Goal: Find specific page/section: Find specific page/section

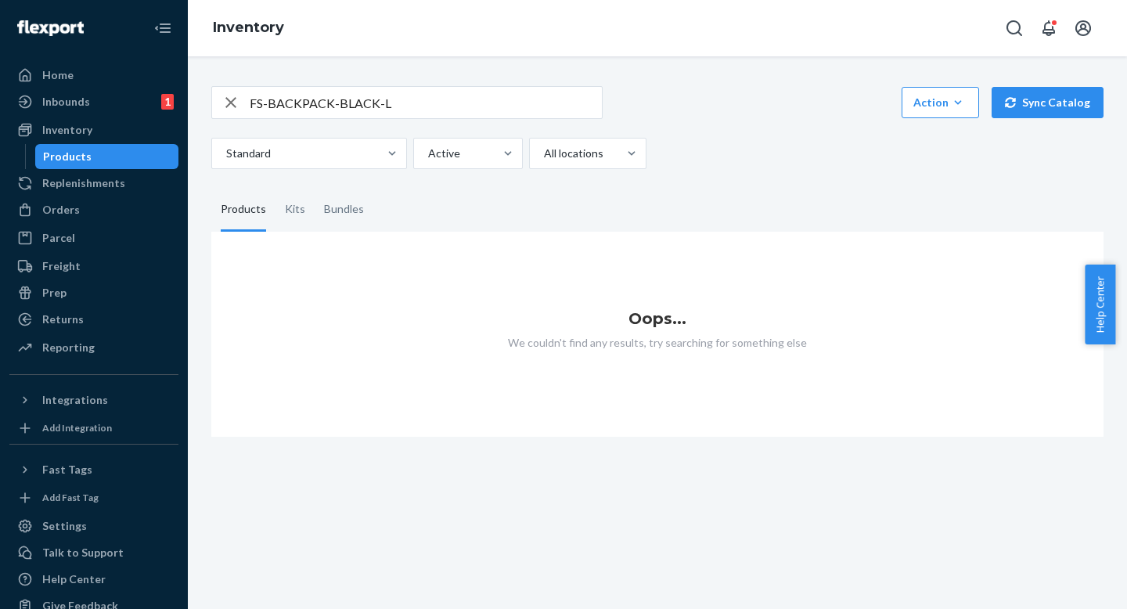
click at [480, 103] on input "FS-BACKPACK-BLACK-L" at bounding box center [426, 102] width 352 height 31
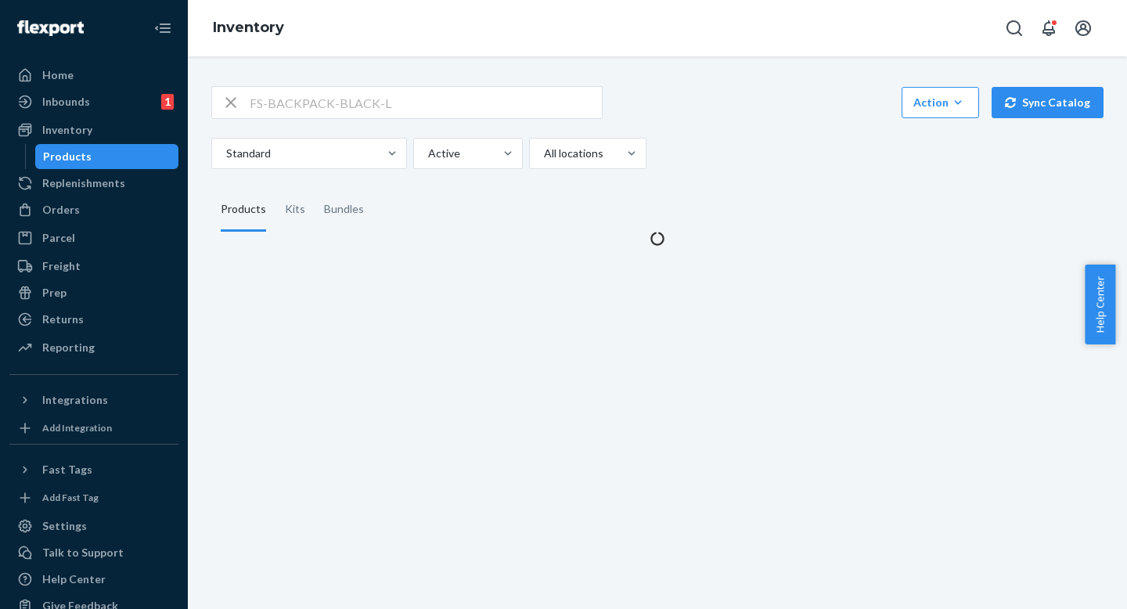
drag, startPoint x: 753, startPoint y: 165, endPoint x: 753, endPoint y: 121, distance: 43.8
click at [753, 164] on div "Standard Active All locations" at bounding box center [651, 153] width 881 height 31
drag, startPoint x: 753, startPoint y: 121, endPoint x: 753, endPoint y: 143, distance: 21.9
click at [753, 124] on div "FS-BACKPACK-BLACK-L Action Create product Create kit or bundle Bulk create prod…" at bounding box center [657, 127] width 892 height 83
click at [753, 155] on div "Standard Active All locations" at bounding box center [651, 153] width 881 height 31
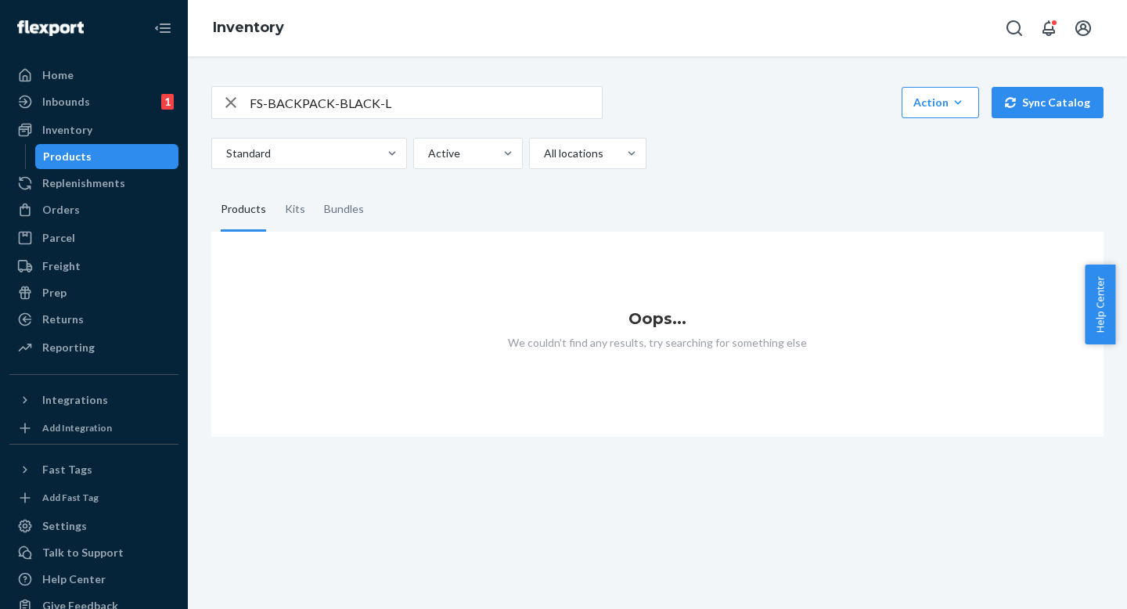
click at [708, 132] on div "FS-BACKPACK-BLACK-L Action Create product Create kit or bundle Bulk create prod…" at bounding box center [657, 127] width 892 height 83
click at [514, 97] on input "FS-BACKPACK-BLACK-L" at bounding box center [426, 102] width 352 height 31
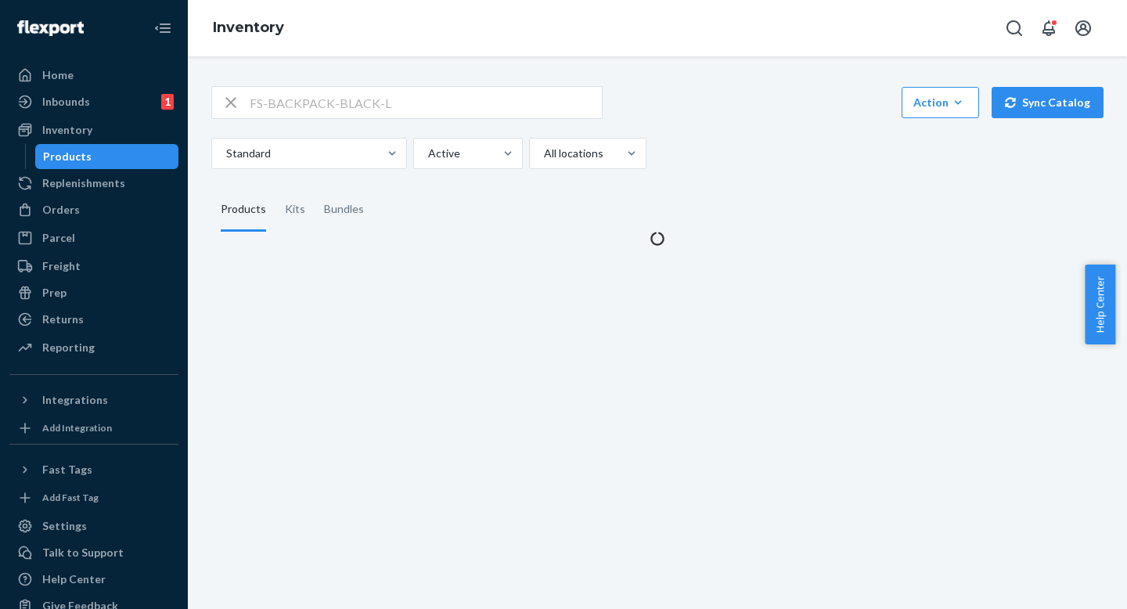
click at [748, 164] on div "Standard Active All locations" at bounding box center [651, 153] width 881 height 31
click at [747, 146] on div "Standard Active All locations" at bounding box center [651, 153] width 881 height 31
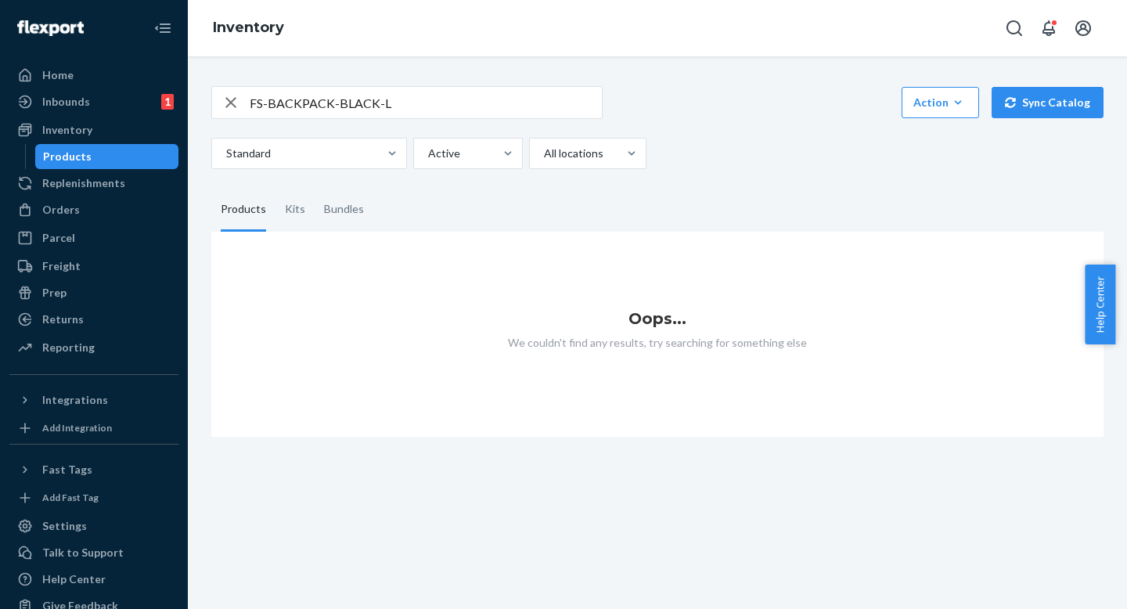
click at [691, 171] on div "FS-BACKPACK-BLACK-L Action Create product Create kit or bundle Bulk create prod…" at bounding box center [658, 252] width 916 height 370
click at [691, 160] on div "Standard Active All locations" at bounding box center [651, 153] width 881 height 31
click at [525, 99] on input "FS-BACKPACK-BLACK-L" at bounding box center [426, 102] width 352 height 31
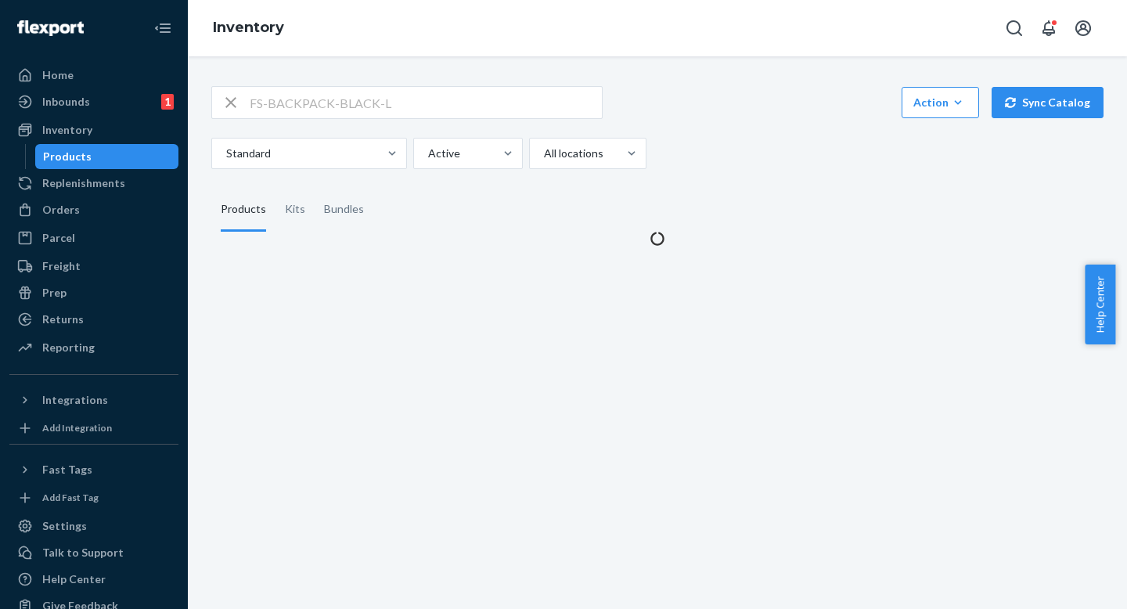
click at [716, 196] on fieldset "Products Kits Bundles" at bounding box center [657, 210] width 892 height 44
drag, startPoint x: 713, startPoint y: 155, endPoint x: 713, endPoint y: 195, distance: 39.9
click at [713, 157] on div "Standard Active All locations" at bounding box center [651, 153] width 881 height 31
drag, startPoint x: 713, startPoint y: 197, endPoint x: 712, endPoint y: 156, distance: 41.5
click at [713, 197] on fieldset "Products Kits Bundles" at bounding box center [657, 210] width 892 height 44
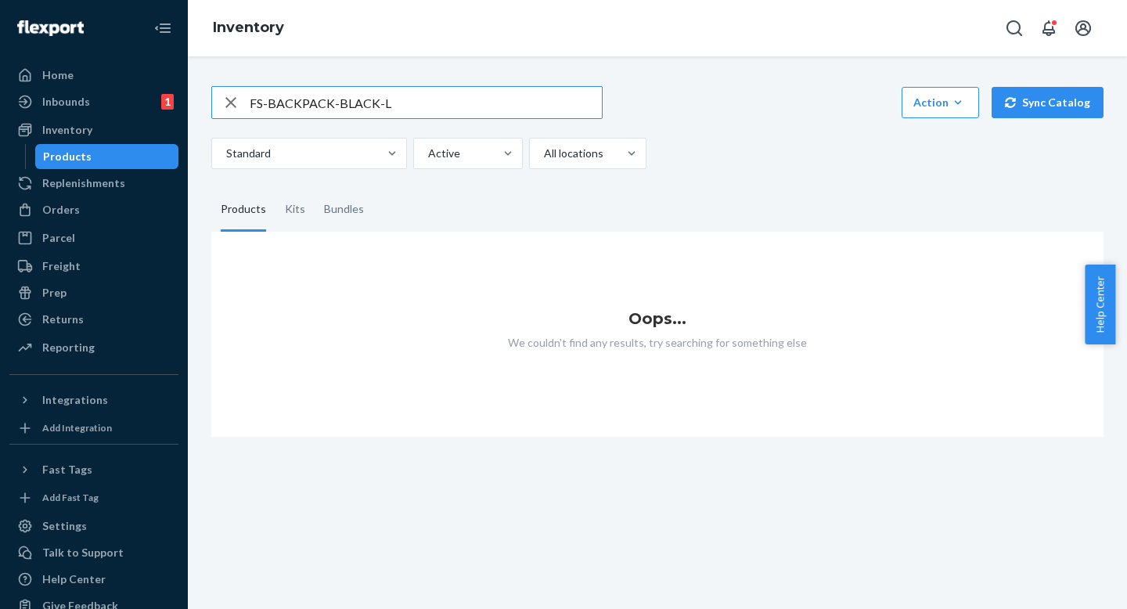
click at [525, 103] on input "FS-BACKPACK-BLACK-L" at bounding box center [426, 102] width 352 height 31
click at [689, 149] on div "Standard Active All locations" at bounding box center [651, 153] width 881 height 31
click at [689, 145] on div "Standard Active All locations" at bounding box center [651, 153] width 881 height 31
click at [685, 121] on div "FS-BACKPACK-BLACK-L Action Create product Create kit or bundle Bulk create prod…" at bounding box center [657, 127] width 892 height 83
click at [685, 126] on div "FS-BACKPACK-BLACK-L Action Create product Create kit or bundle Bulk create prod…" at bounding box center [657, 127] width 892 height 83
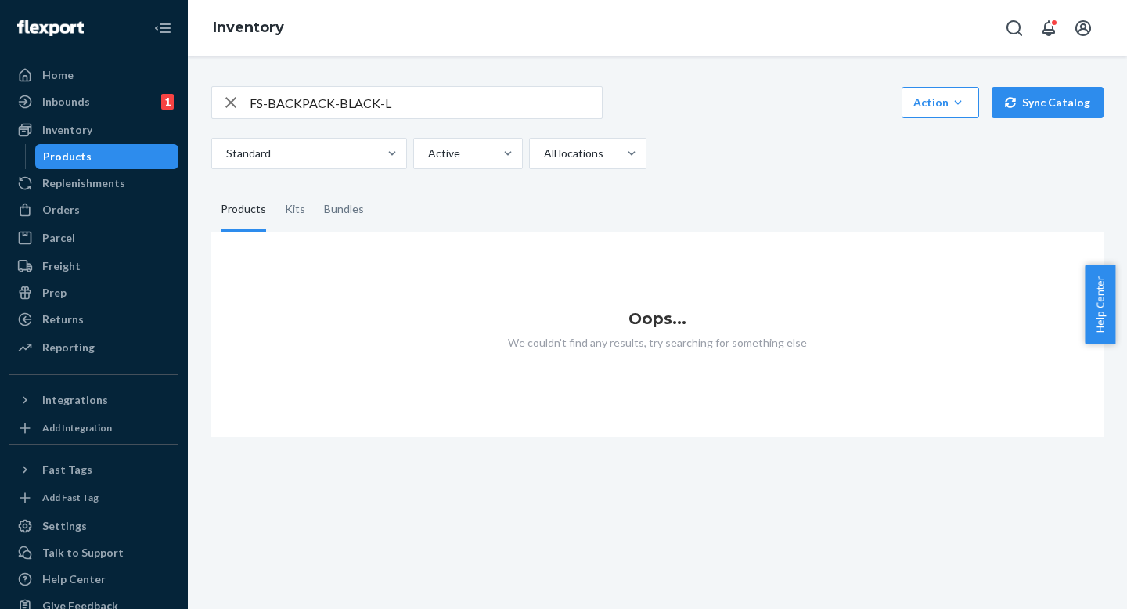
click at [685, 104] on div "FS-BACKPACK-BLACK-L Action Create product Create kit or bundle Bulk create prod…" at bounding box center [657, 102] width 892 height 33
drag, startPoint x: 696, startPoint y: 175, endPoint x: 698, endPoint y: 144, distance: 31.4
click at [696, 175] on div "FS-BACKPACK-BLACK-L Action Create product Create kit or bundle Bulk create prod…" at bounding box center [658, 252] width 916 height 370
click at [698, 144] on div "Standard Active All locations" at bounding box center [651, 153] width 881 height 31
click at [657, 117] on div "FS-BACKPACK-BLACK-L Action Create product Create kit or bundle Bulk create prod…" at bounding box center [657, 102] width 892 height 33
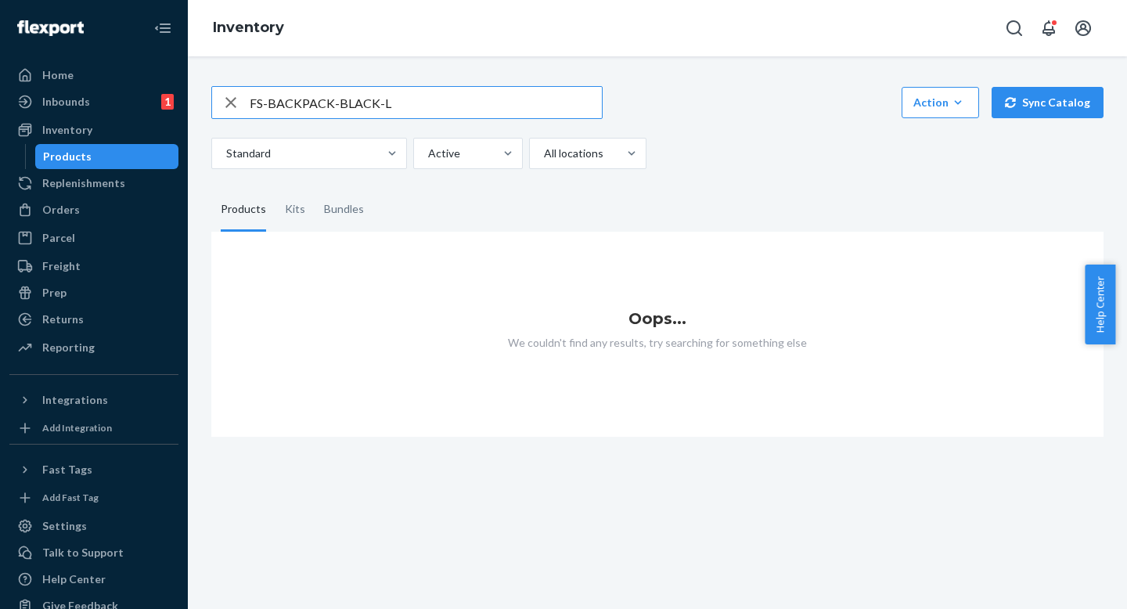
click at [568, 98] on input "FS-BACKPACK-BLACK-L" at bounding box center [426, 102] width 352 height 31
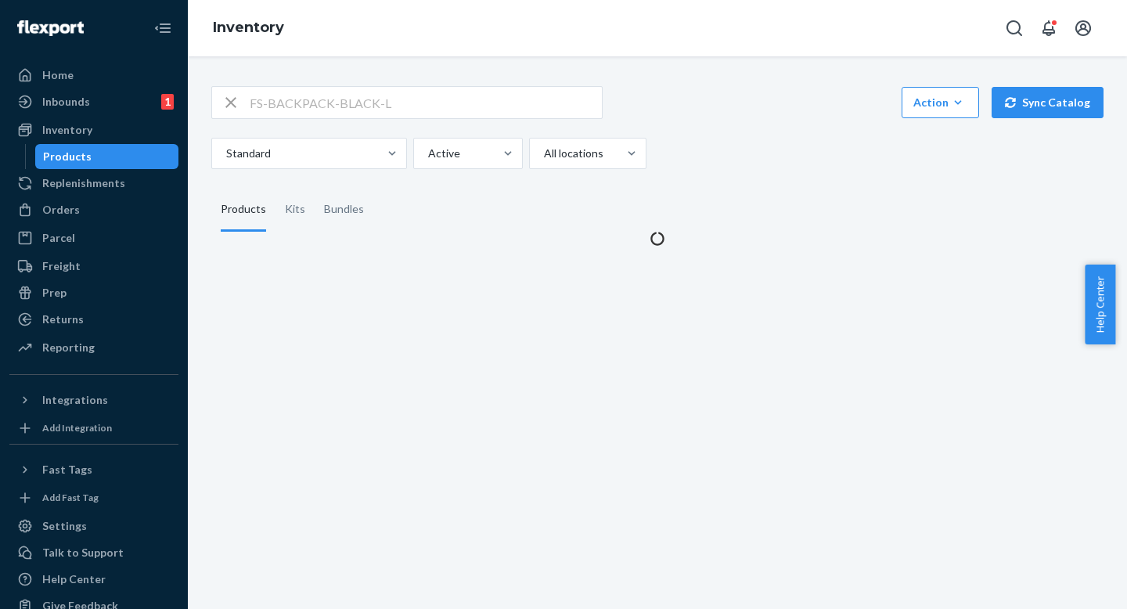
click at [799, 117] on div "FS-BACKPACK-BLACK-L Action Create product Create kit or bundle Bulk create prod…" at bounding box center [657, 102] width 892 height 33
click at [795, 88] on div "FS-BACKPACK-BLACK-L Action Create product Create kit or bundle Bulk create prod…" at bounding box center [657, 102] width 892 height 33
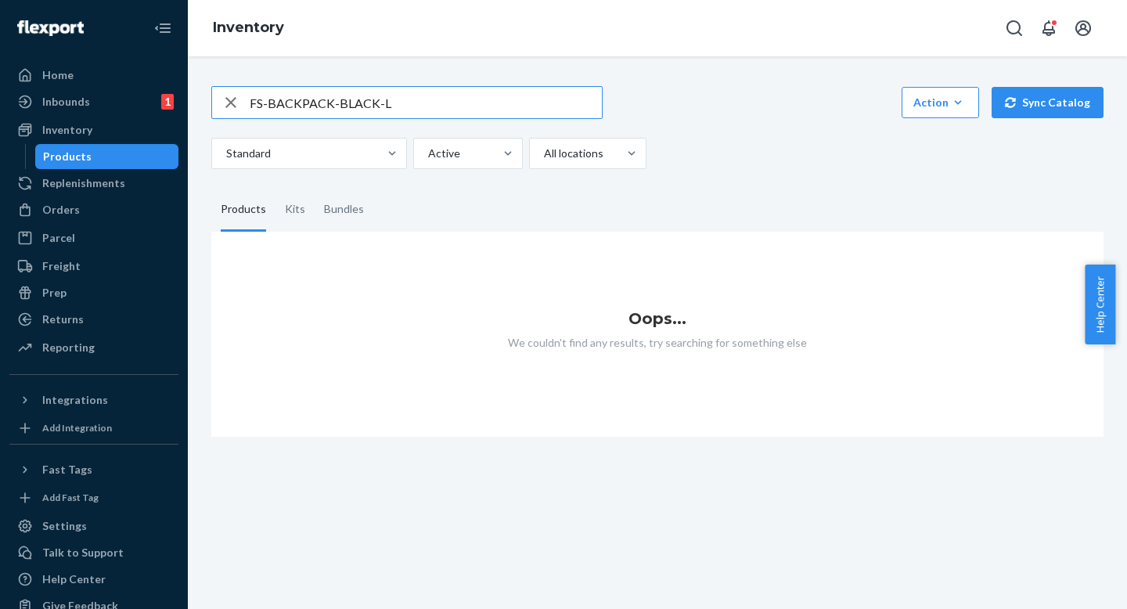
click at [477, 107] on input "FS-BACKPACK-BLACK-L" at bounding box center [426, 102] width 352 height 31
click at [709, 145] on div "Standard Active All locations" at bounding box center [651, 153] width 881 height 31
click at [561, 116] on input "FS-BACKPACK-BLACK-L" at bounding box center [426, 102] width 352 height 31
click at [533, 114] on input "FS-BACKPACK-BLACK-L" at bounding box center [426, 102] width 352 height 31
click at [690, 125] on div "FS-BACKPACK-BLACK-L Action Create product Create kit or bundle Bulk create prod…" at bounding box center [657, 127] width 892 height 83
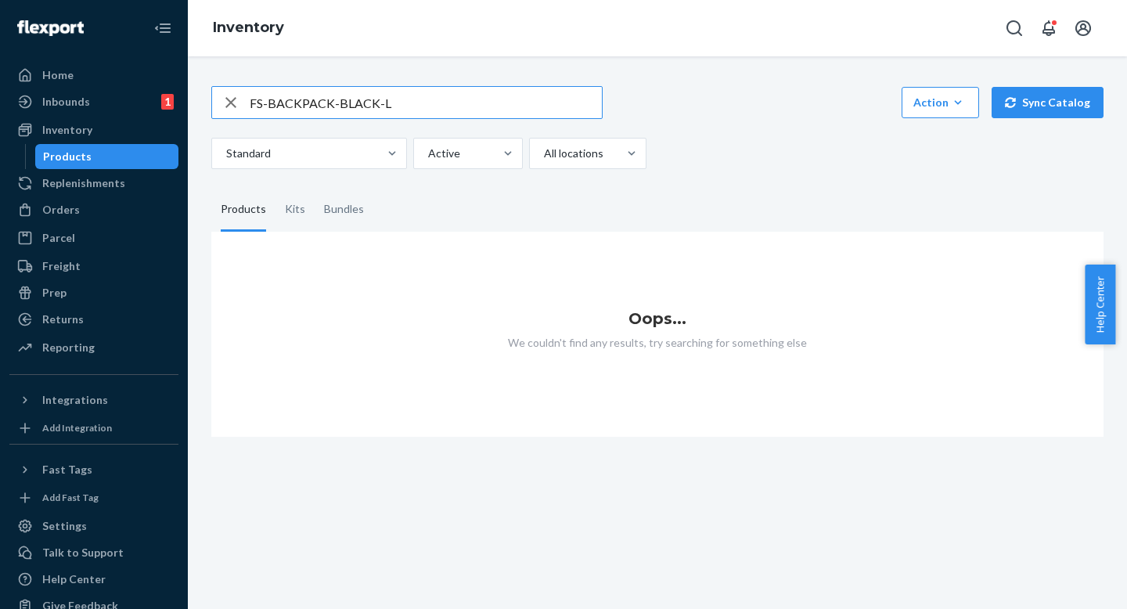
click at [399, 102] on input "FS-BACKPACK-BLACK-L" at bounding box center [426, 102] width 352 height 31
click at [424, 102] on input "FS-BACKPACK-BLACK-L" at bounding box center [426, 102] width 352 height 31
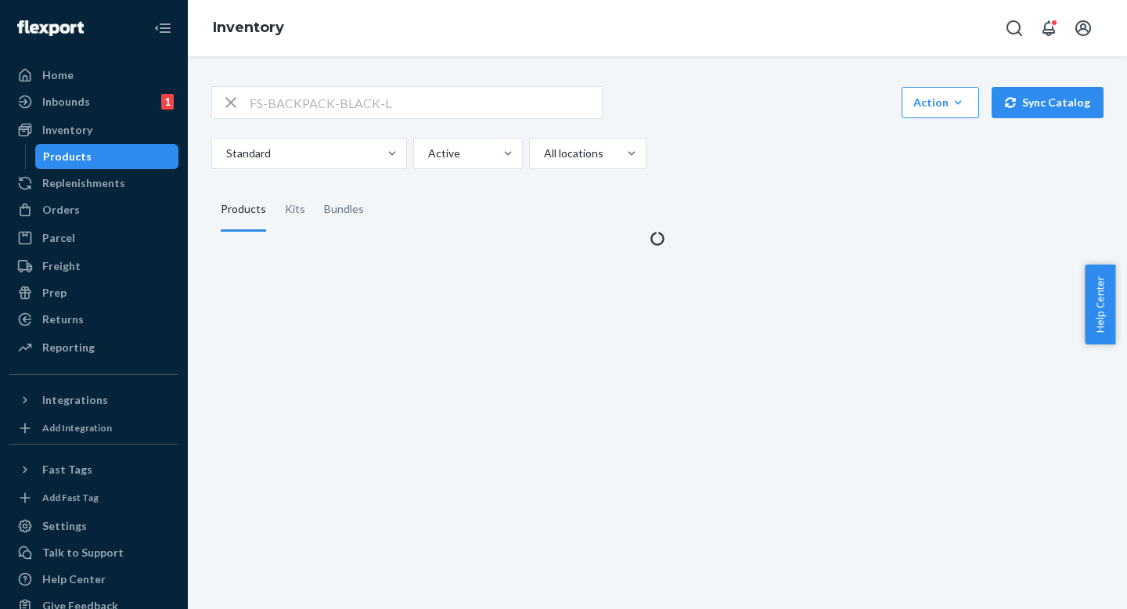
click at [692, 123] on div "FS-BACKPACK-BLACK-L Action Create product Create kit or bundle Bulk create prod…" at bounding box center [657, 127] width 892 height 83
drag, startPoint x: 692, startPoint y: 108, endPoint x: 692, endPoint y: 117, distance: 8.6
click at [692, 108] on div "FS-BACKPACK-BLACK-L Action Create product Create kit or bundle Bulk create prod…" at bounding box center [657, 102] width 892 height 33
click at [692, 117] on div "FS-BACKPACK-BLACK-L Action Create product Create kit or bundle Bulk create prod…" at bounding box center [657, 102] width 892 height 33
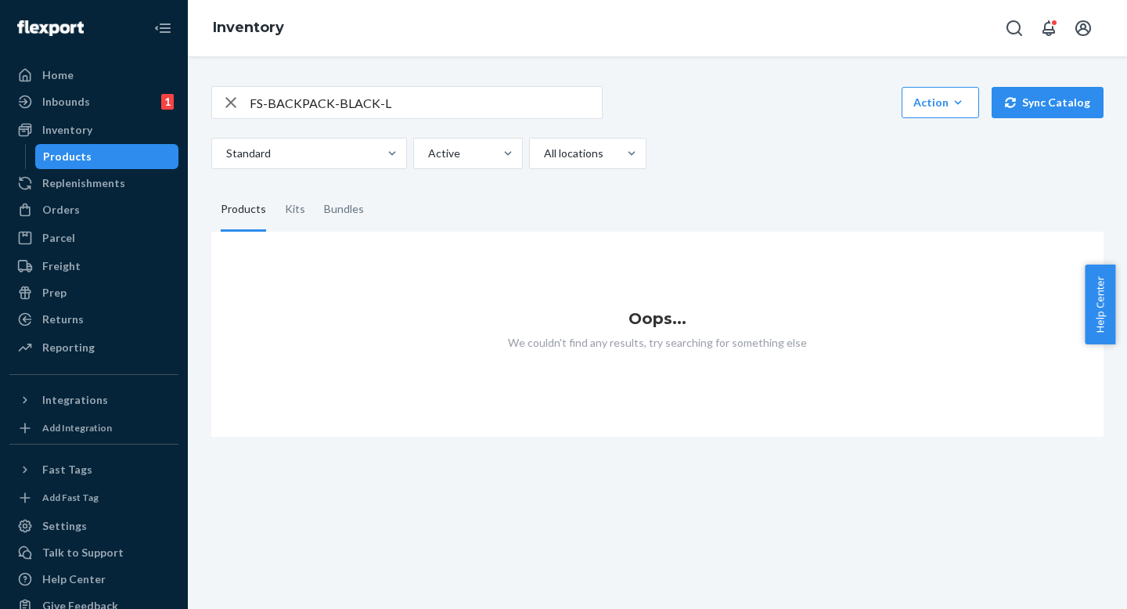
click at [464, 113] on input "FS-BACKPACK-BLACK-L" at bounding box center [426, 102] width 352 height 31
type input "FS-BACKPACK-BLACK-L"
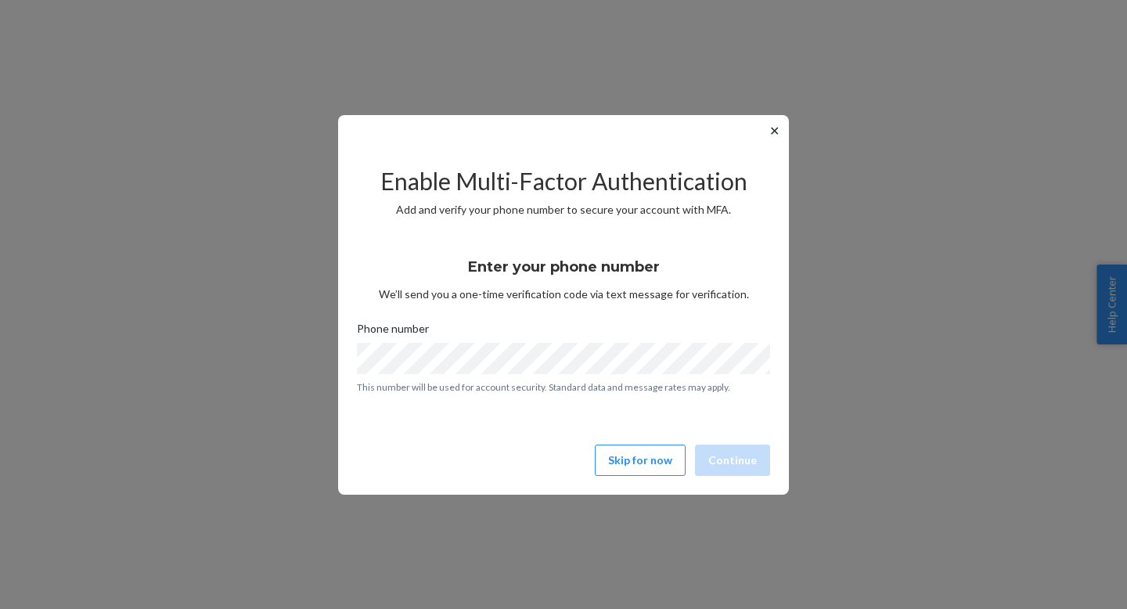
click at [778, 133] on button "✕" at bounding box center [774, 130] width 16 height 19
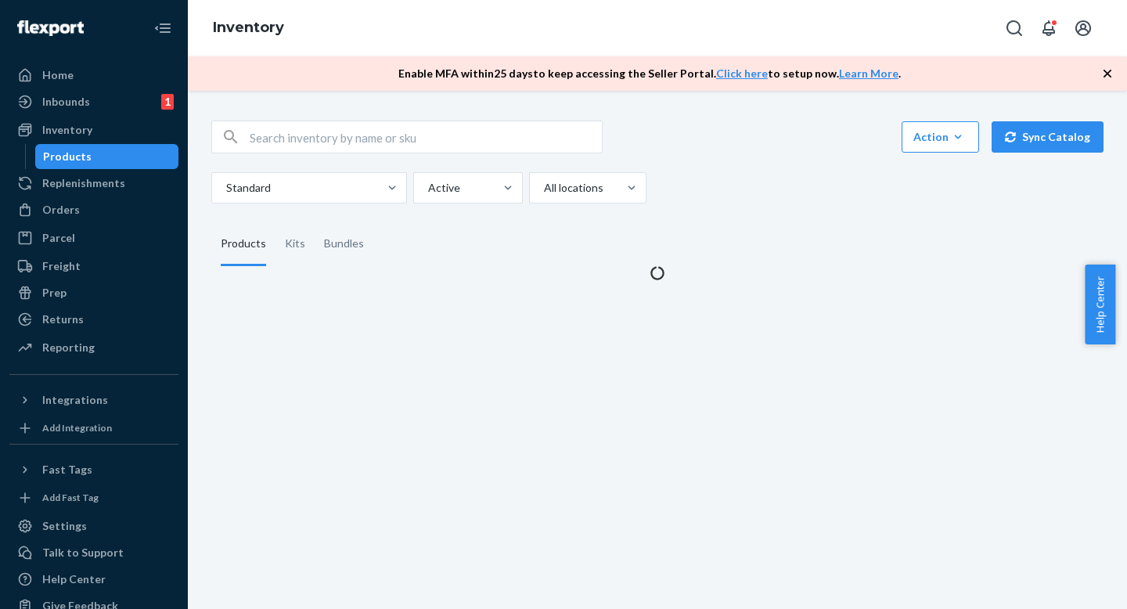
click at [323, 126] on input "text" at bounding box center [426, 136] width 352 height 31
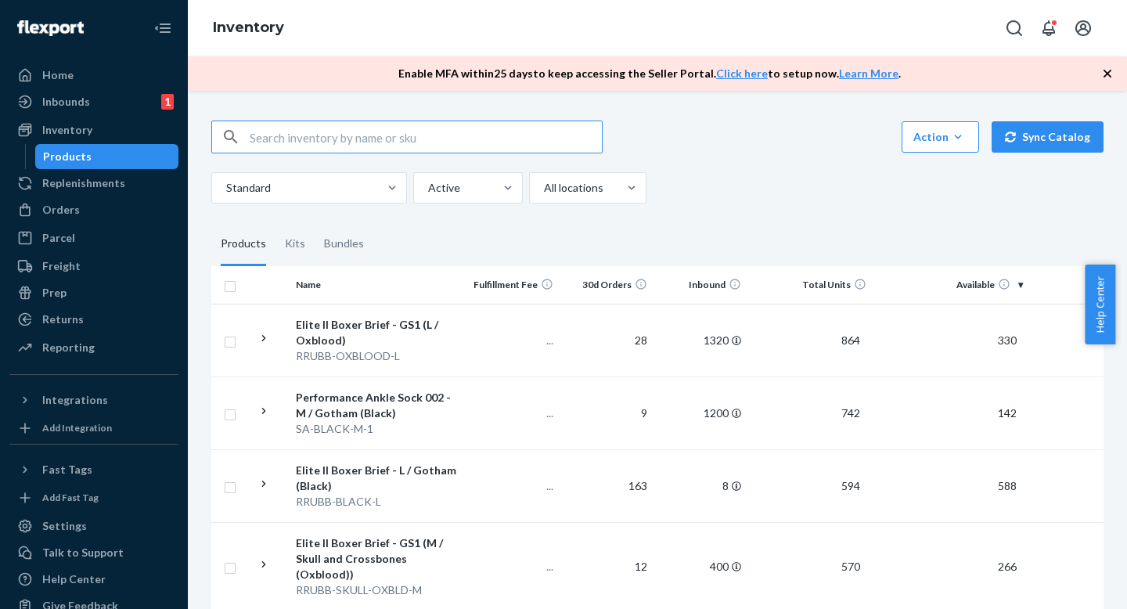
paste input "FS-BACKPACK-BLACK-L"
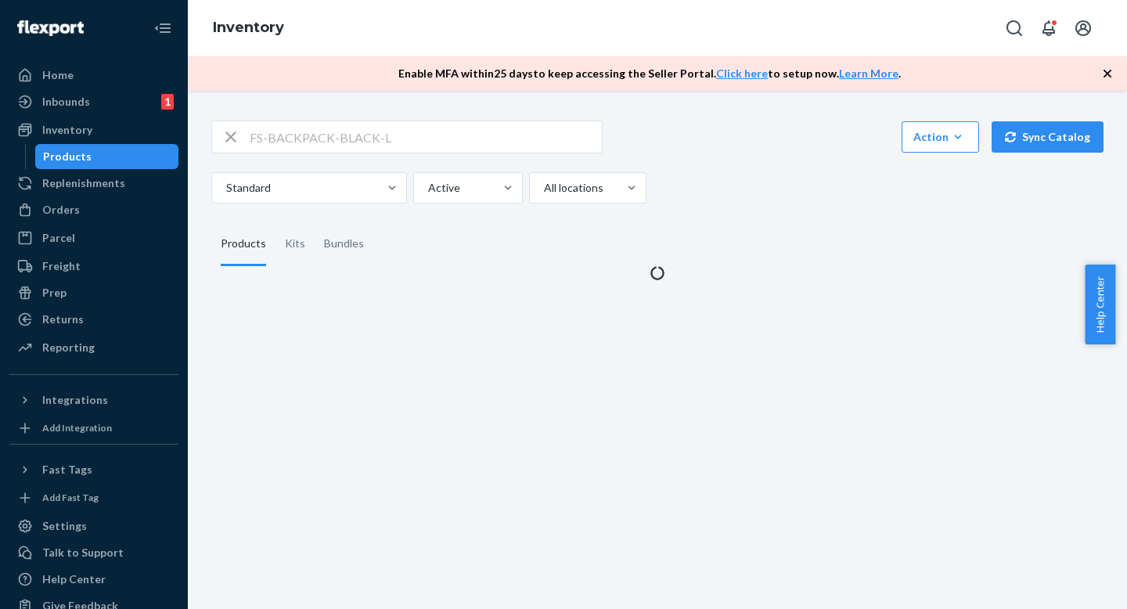
drag, startPoint x: 813, startPoint y: 211, endPoint x: 813, endPoint y: 144, distance: 66.5
click at [813, 210] on div "FS-BACKPACK-BLACK-L Action Create product Create kit or bundle Bulk create prod…" at bounding box center [658, 191] width 916 height 179
drag, startPoint x: 813, startPoint y: 144, endPoint x: 813, endPoint y: 184, distance: 39.9
click at [813, 146] on div "FS-BACKPACK-BLACK-L Action Create product Create kit or bundle Bulk create prod…" at bounding box center [657, 137] width 892 height 33
drag, startPoint x: 813, startPoint y: 186, endPoint x: 811, endPoint y: 155, distance: 30.6
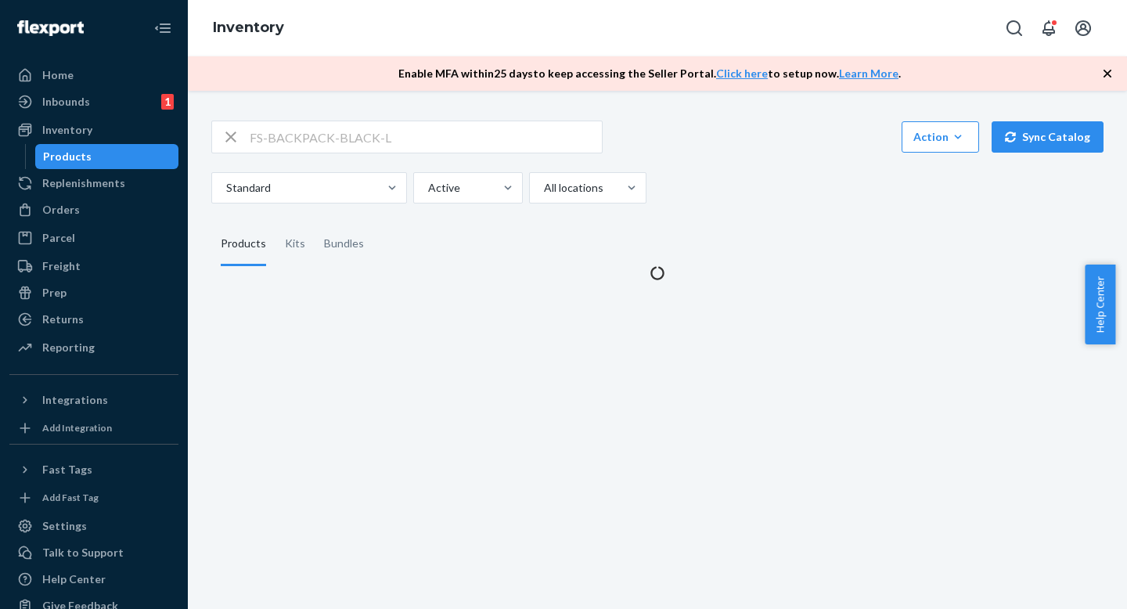
click at [813, 186] on div "Standard Active All locations" at bounding box center [651, 187] width 881 height 31
click at [811, 155] on div "FS-BACKPACK-BLACK-L Action Create product Create kit or bundle Bulk create prod…" at bounding box center [657, 162] width 892 height 83
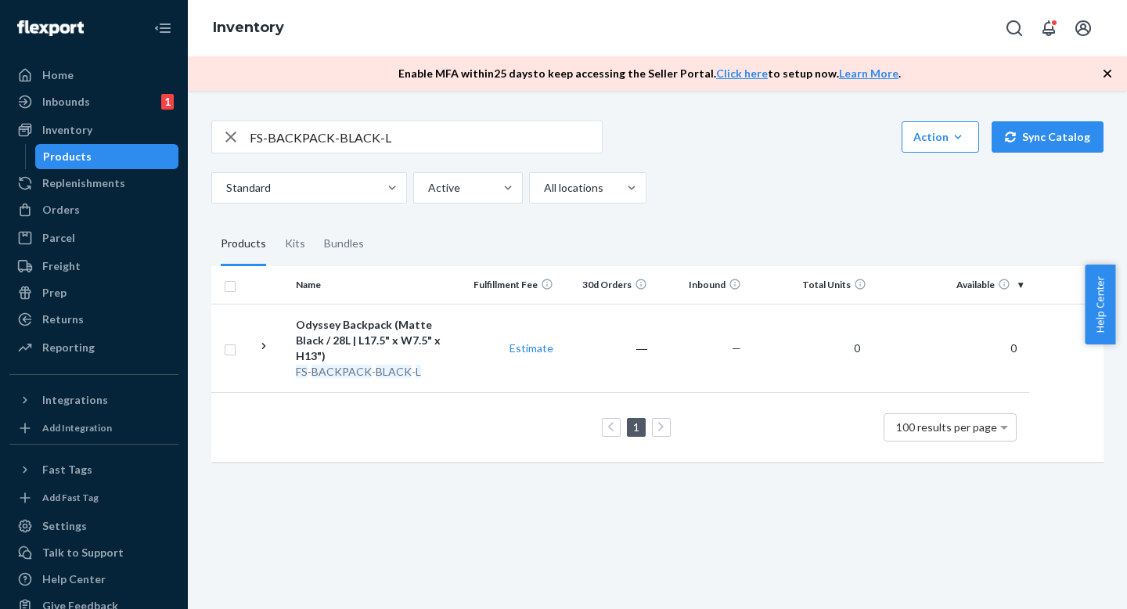
click at [749, 199] on div "Standard Active All locations" at bounding box center [651, 187] width 881 height 31
click at [749, 174] on div "Standard Active All locations" at bounding box center [651, 187] width 881 height 31
click at [733, 234] on fieldset "Products Kits Bundles" at bounding box center [657, 244] width 892 height 44
click at [733, 233] on fieldset "Products Kits Bundles" at bounding box center [657, 244] width 892 height 44
click at [737, 214] on div "FS-BACKPACK-BLACK-L Action Create product Create kit or bundle Bulk create prod…" at bounding box center [658, 290] width 916 height 376
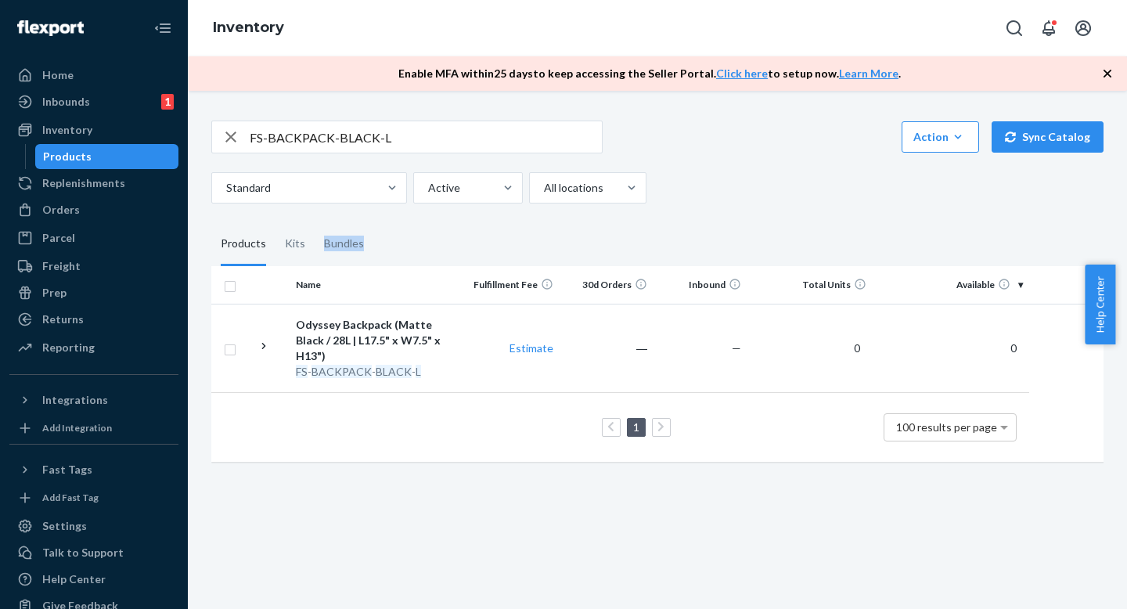
click at [737, 215] on div "FS-BACKPACK-BLACK-L Action Create product Create kit or bundle Bulk create prod…" at bounding box center [658, 290] width 916 height 376
click at [703, 173] on div "Standard Active All locations" at bounding box center [651, 187] width 881 height 31
click at [703, 188] on div "Standard Active All locations" at bounding box center [651, 187] width 881 height 31
click at [704, 205] on div "FS-BACKPACK-BLACK-L Action Create product Create kit or bundle Bulk create prod…" at bounding box center [658, 290] width 916 height 376
click at [704, 194] on div "Standard Active All locations" at bounding box center [651, 187] width 881 height 31
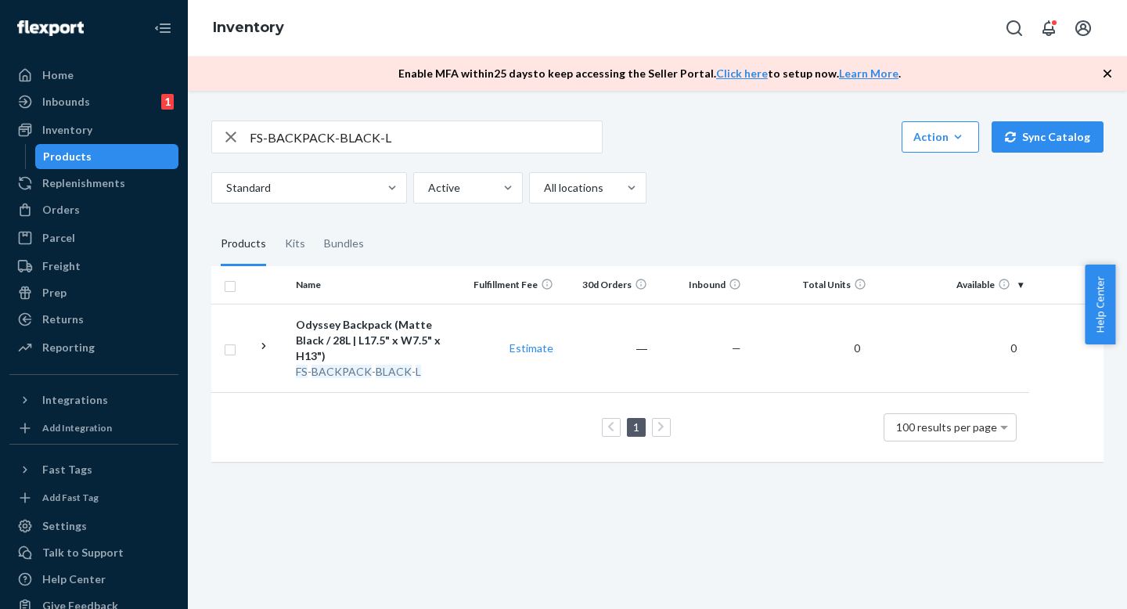
click at [445, 134] on input "FS-BACKPACK-BLACK-L" at bounding box center [426, 136] width 352 height 31
click at [678, 209] on div "FS-BACKPACK-BLACK-L Action Create product Create kit or bundle Bulk create prod…" at bounding box center [658, 290] width 916 height 376
click at [678, 208] on div "FS-BACKPACK-BLACK-L Action Create product Create kit or bundle Bulk create prod…" at bounding box center [658, 290] width 916 height 376
click at [788, 225] on fieldset "Products Kits Bundles" at bounding box center [657, 244] width 892 height 44
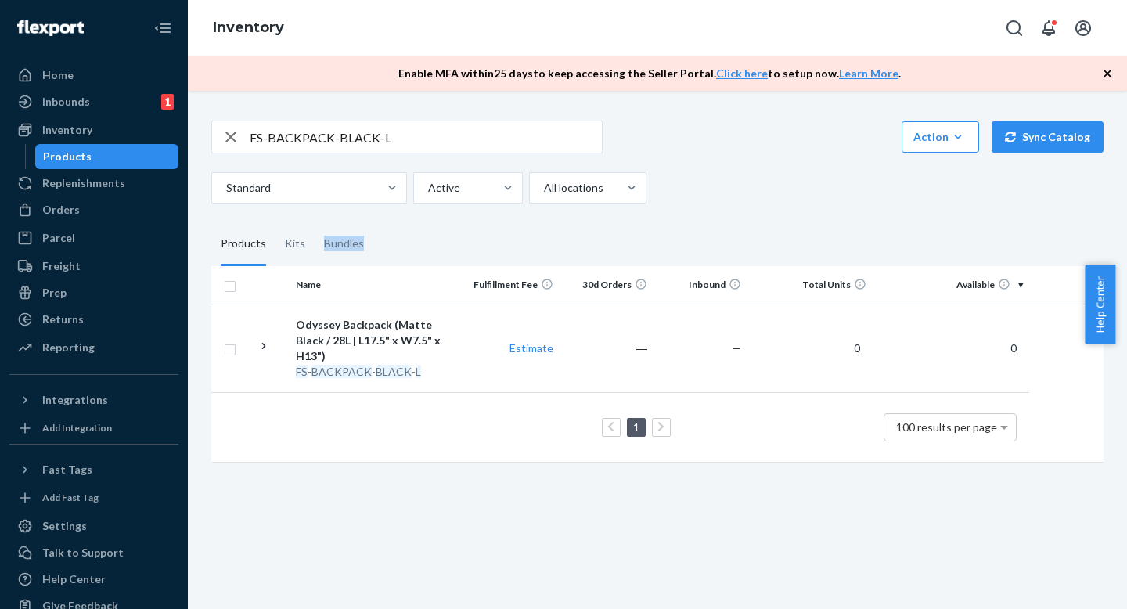
click at [803, 215] on div "FS-BACKPACK-BLACK-L Action Create product Create kit or bundle Bulk create prod…" at bounding box center [658, 290] width 916 height 376
click at [788, 218] on div "FS-BACKPACK-BLACK-L Action Create product Create kit or bundle Bulk create prod…" at bounding box center [658, 290] width 916 height 376
click at [788, 213] on div "FS-BACKPACK-BLACK-L Action Create product Create kit or bundle Bulk create prod…" at bounding box center [658, 290] width 916 height 376
click at [482, 139] on input "FS-BACKPACK-BLACK-L" at bounding box center [426, 136] width 352 height 31
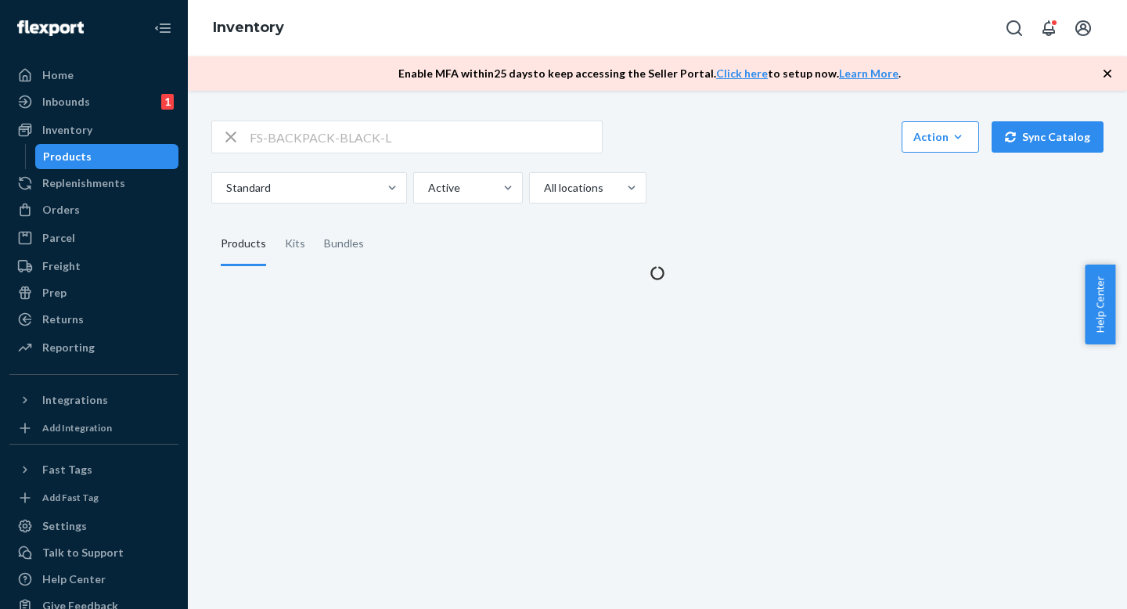
click at [700, 202] on div "Standard Active All locations" at bounding box center [651, 187] width 881 height 31
click at [700, 189] on div "Standard Active All locations" at bounding box center [651, 187] width 881 height 31
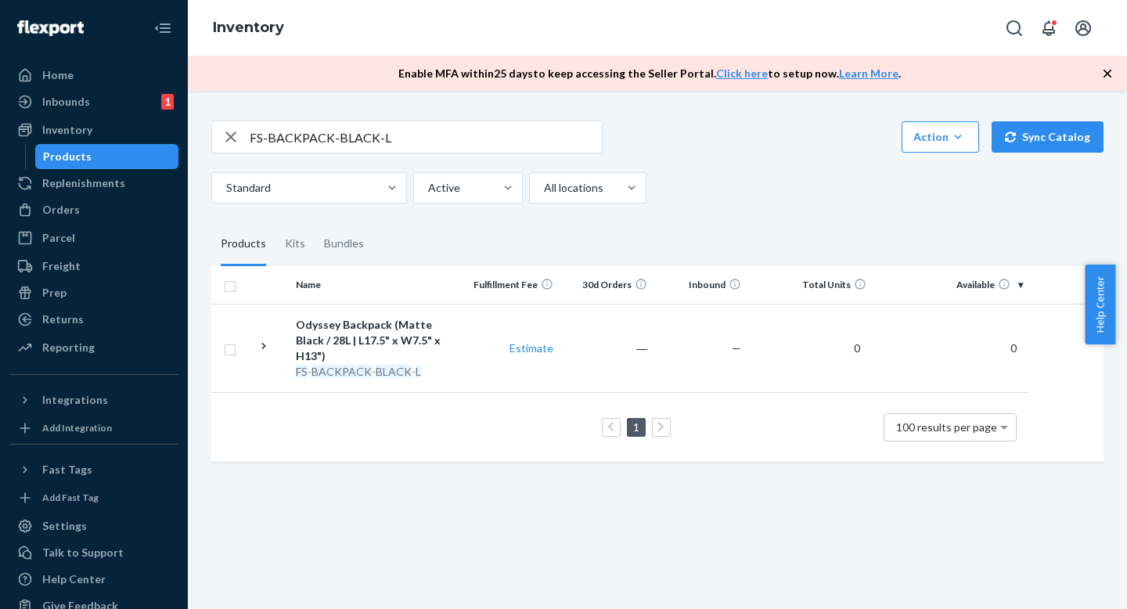
click at [712, 185] on div "Standard Active All locations" at bounding box center [651, 187] width 881 height 31
click at [712, 184] on div "Standard Active All locations" at bounding box center [651, 187] width 881 height 31
click at [391, 135] on input "FS-BACKPACK-BLACK-L" at bounding box center [426, 136] width 352 height 31
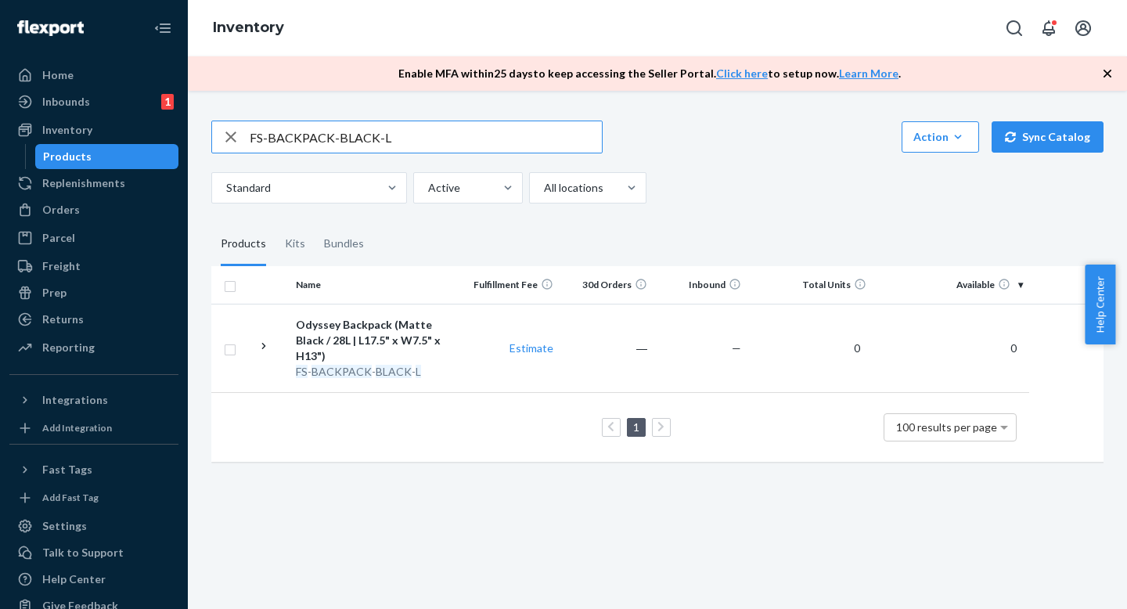
paste input "SSDS-LIGHTPINK-M"
click at [406, 129] on input "SSDS-LIGHTPINK-M" at bounding box center [426, 136] width 352 height 31
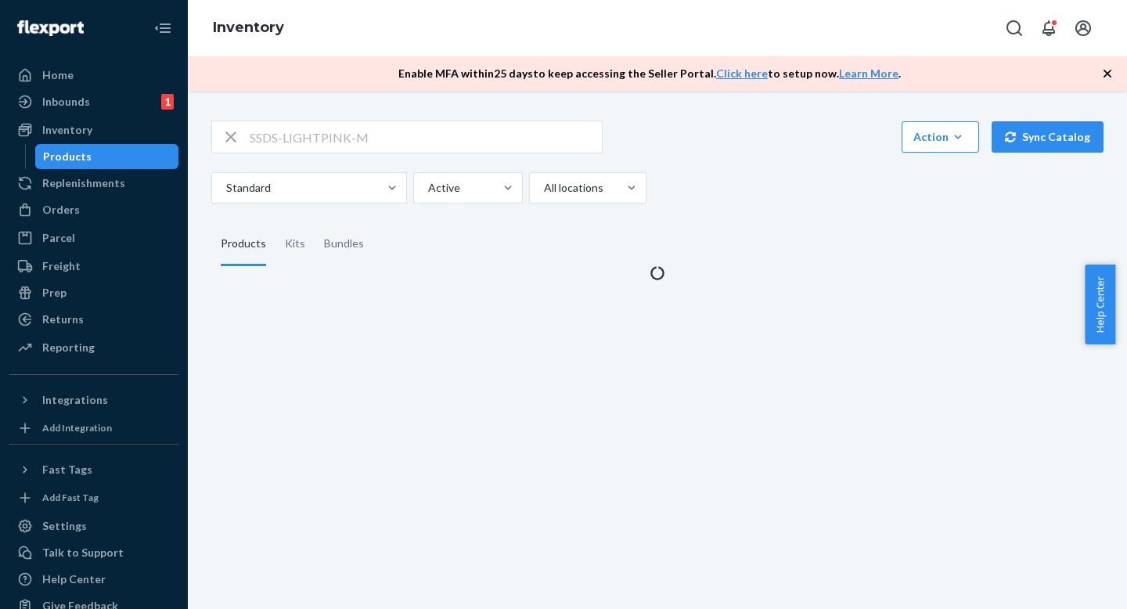
click at [737, 171] on div "SSDS-LIGHTPINK-M Action Create product Create kit or bundle Bulk create product…" at bounding box center [657, 162] width 892 height 83
click at [737, 163] on div "SSDS-LIGHTPINK-M Action Create product Create kit or bundle Bulk create product…" at bounding box center [657, 162] width 892 height 83
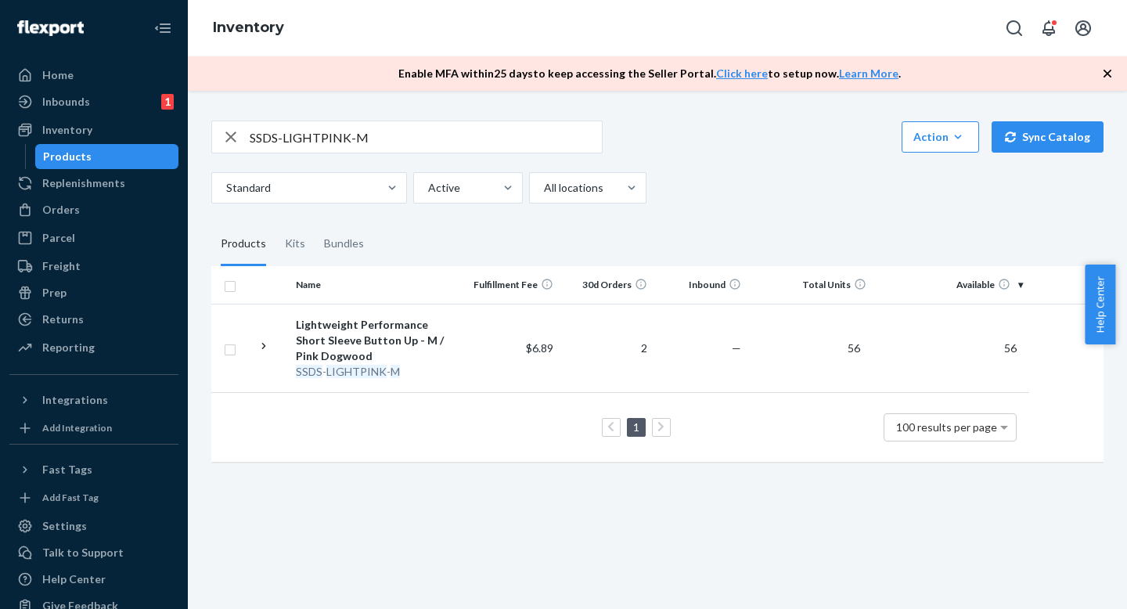
click at [747, 166] on div "SSDS-LIGHTPINK-M Action Create product Create kit or bundle Bulk create product…" at bounding box center [657, 162] width 892 height 83
click at [741, 188] on div "Standard Active All locations" at bounding box center [651, 187] width 881 height 31
click at [740, 209] on div "SSDS-LIGHTPINK-M Action Create product Create kit or bundle Bulk create product…" at bounding box center [658, 290] width 916 height 376
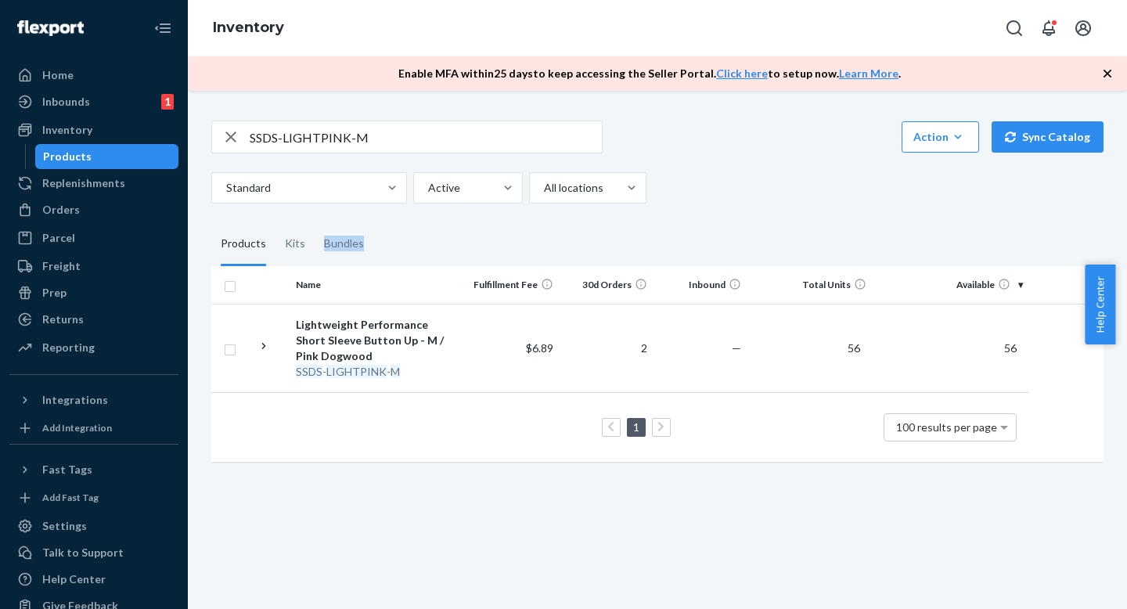
click at [740, 209] on div "SSDS-LIGHTPINK-M Action Create product Create kit or bundle Bulk create product…" at bounding box center [658, 290] width 916 height 376
click at [737, 218] on div "SSDS-LIGHTPINK-M Action Create product Create kit or bundle Bulk create product…" at bounding box center [658, 290] width 916 height 376
click at [420, 146] on input "SSDS-LIGHTPINK-M" at bounding box center [426, 136] width 352 height 31
click at [676, 164] on div "SSDS-LIGHTPINK-M Action Create product Create kit or bundle Bulk create product…" at bounding box center [657, 162] width 892 height 83
click at [665, 211] on div "SSDS-LIGHTPINK-M Action Create product Create kit or bundle Bulk create product…" at bounding box center [658, 290] width 916 height 376
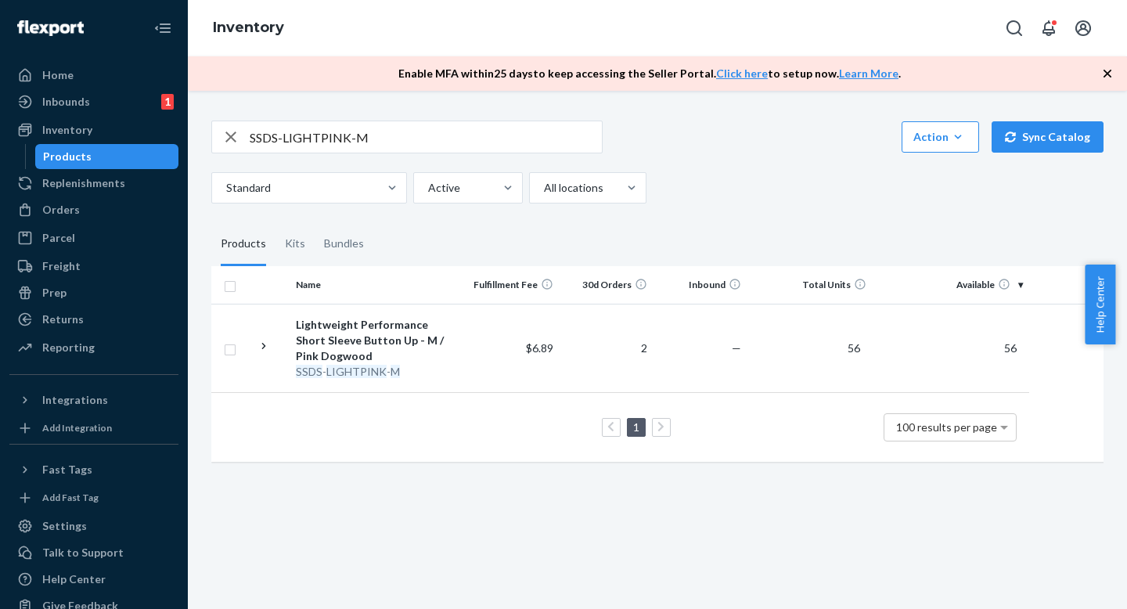
click at [658, 239] on fieldset "Products Kits Bundles" at bounding box center [657, 244] width 892 height 44
click at [658, 211] on div "SSDS-LIGHTPINK-M Action Create product Create kit or bundle Bulk create product…" at bounding box center [658, 290] width 916 height 376
click at [469, 146] on input "SSDS-LIGHTPINK-M" at bounding box center [426, 136] width 352 height 31
drag, startPoint x: 701, startPoint y: 182, endPoint x: 701, endPoint y: 210, distance: 27.4
click at [701, 182] on div "Standard Active All locations" at bounding box center [651, 187] width 881 height 31
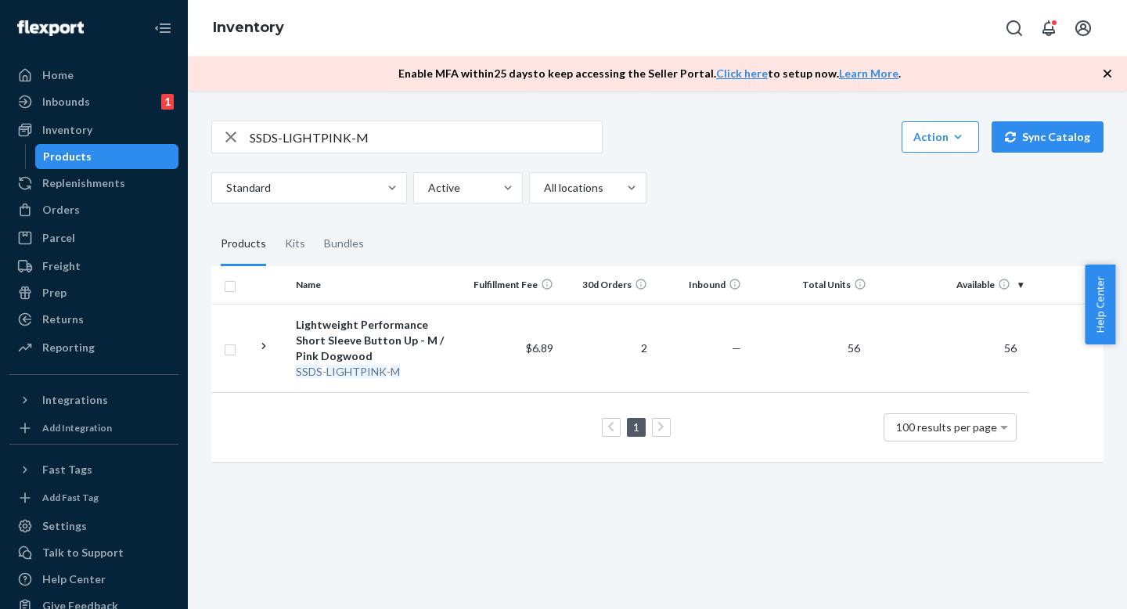
click at [701, 210] on div "SSDS-LIGHTPINK-M Action Create product Create kit or bundle Bulk create product…" at bounding box center [658, 290] width 916 height 376
click at [703, 223] on div "SSDS-LIGHTPINK-M Action Create product Create kit or bundle Bulk create product…" at bounding box center [658, 290] width 916 height 376
click at [703, 217] on div "SSDS-LIGHTPINK-M Action Create product Create kit or bundle Bulk create product…" at bounding box center [658, 290] width 916 height 376
click at [698, 257] on div "SSDS-LIGHTPINK-M Action Create product Create kit or bundle Bulk create product…" at bounding box center [658, 290] width 916 height 376
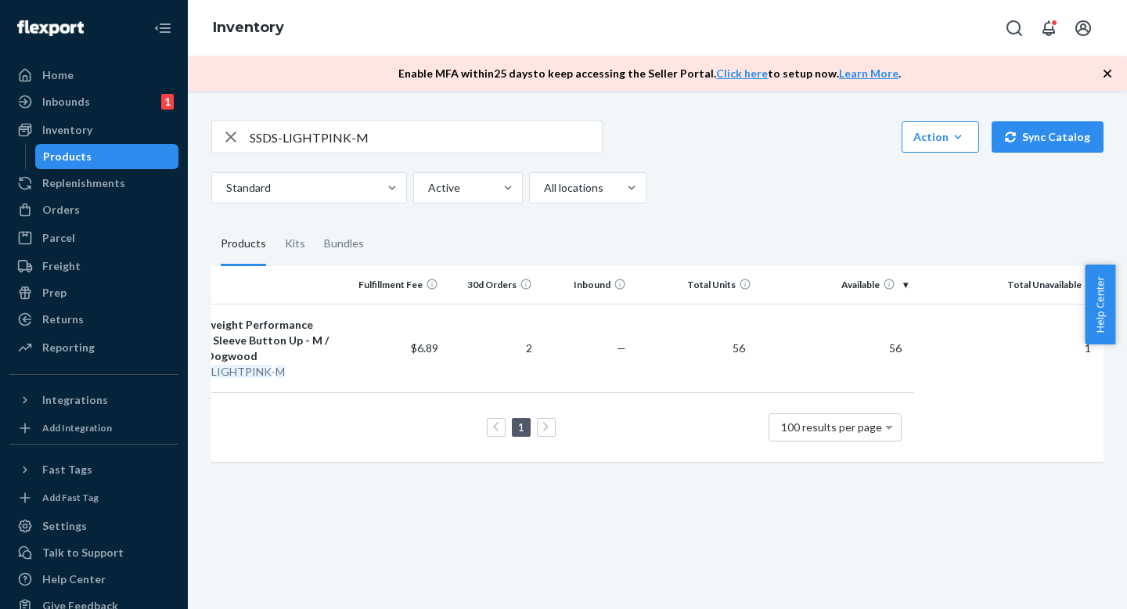
scroll to position [0, 94]
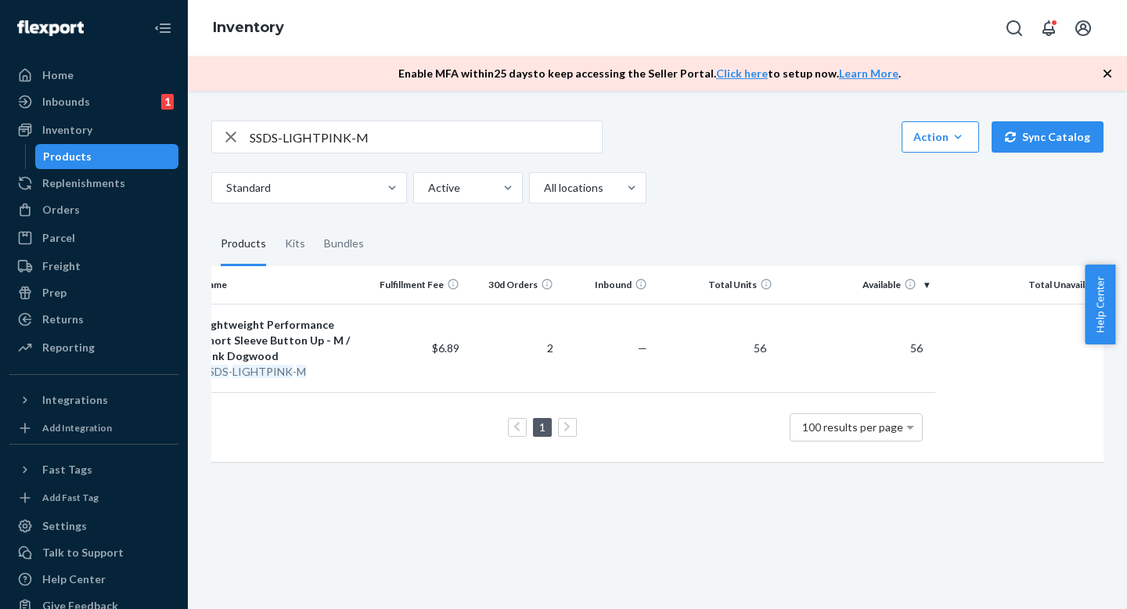
click at [702, 189] on div "Standard Active All locations" at bounding box center [651, 187] width 881 height 31
click at [700, 221] on div "SSDS-LIGHTPINK-M Action Create product Create kit or bundle Bulk create product…" at bounding box center [658, 290] width 916 height 376
click at [696, 206] on div "SSDS-LIGHTPINK-M Action Create product Create kit or bundle Bulk create product…" at bounding box center [658, 290] width 916 height 376
click at [701, 220] on div "SSDS-LIGHTPINK-M Action Create product Create kit or bundle Bulk create product…" at bounding box center [658, 290] width 916 height 376
click at [701, 202] on div "SSDS-LIGHTPINK-M Action Create product Create kit or bundle Bulk create product…" at bounding box center [658, 290] width 916 height 376
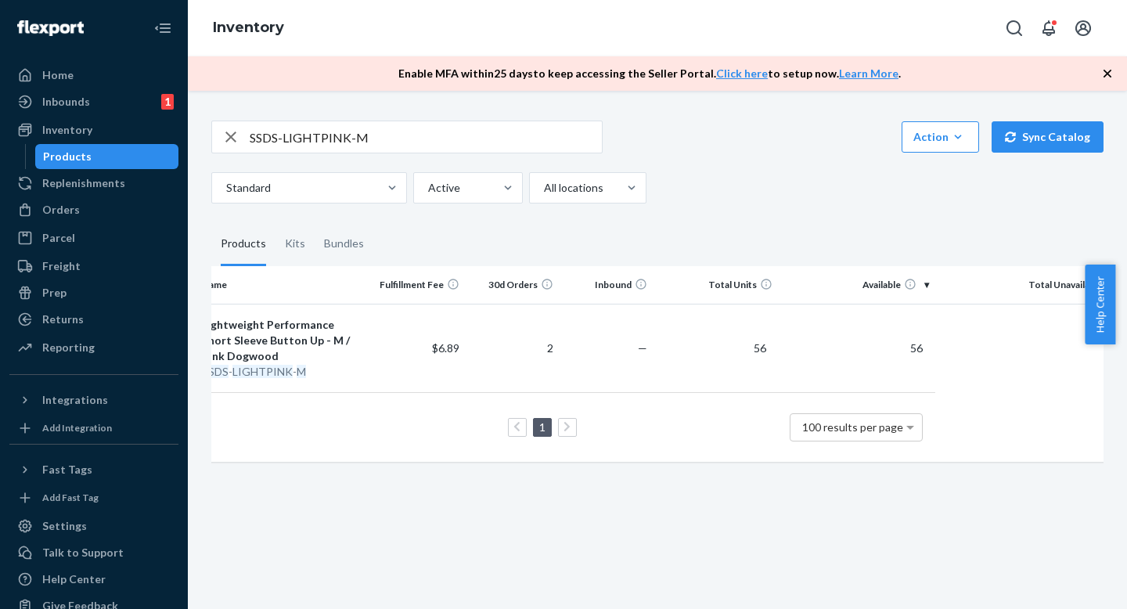
click at [665, 238] on fieldset "Products Kits Bundles" at bounding box center [657, 244] width 892 height 44
click at [403, 136] on input "SSDS-LIGHTPINK-M" at bounding box center [426, 136] width 352 height 31
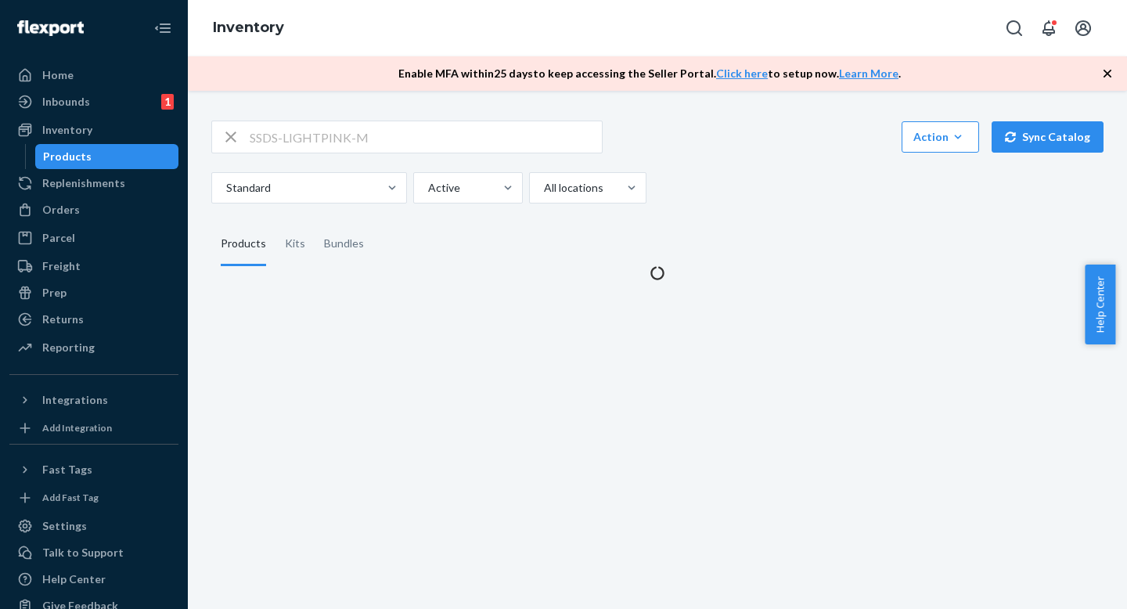
scroll to position [0, 0]
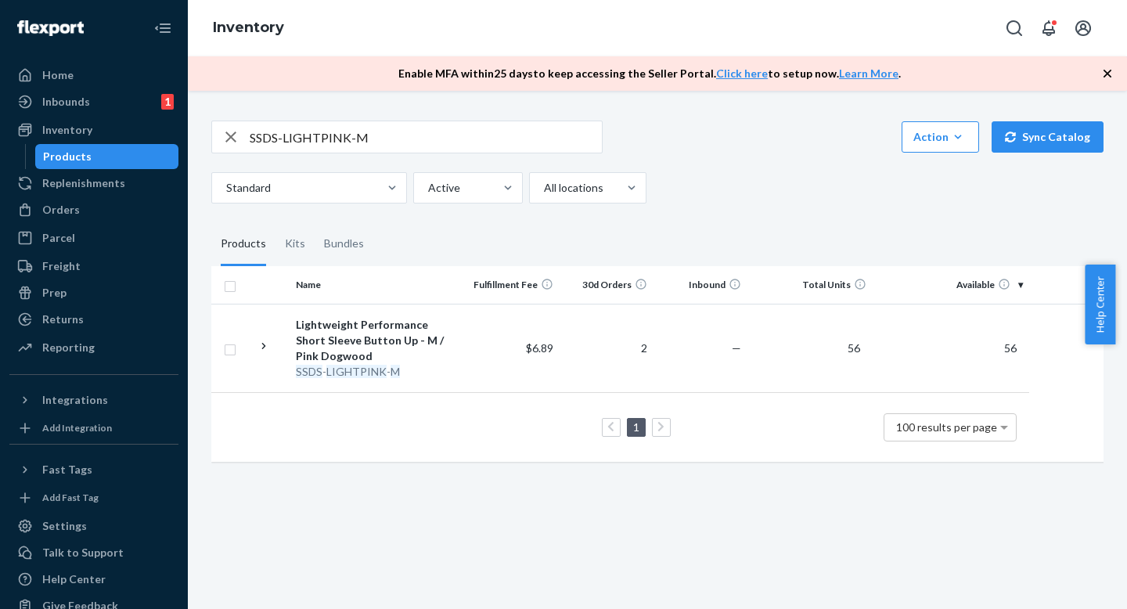
click at [771, 189] on div "Standard Active All locations" at bounding box center [651, 187] width 881 height 31
click at [810, 214] on div "SSDS-LIGHTPINK-M Action Create product Create kit or bundle Bulk create product…" at bounding box center [658, 290] width 916 height 376
drag, startPoint x: 809, startPoint y: 214, endPoint x: 808, endPoint y: 236, distance: 22.7
click at [809, 212] on div "SSDS-LIGHTPINK-M Action Create product Create kit or bundle Bulk create product…" at bounding box center [658, 290] width 916 height 376
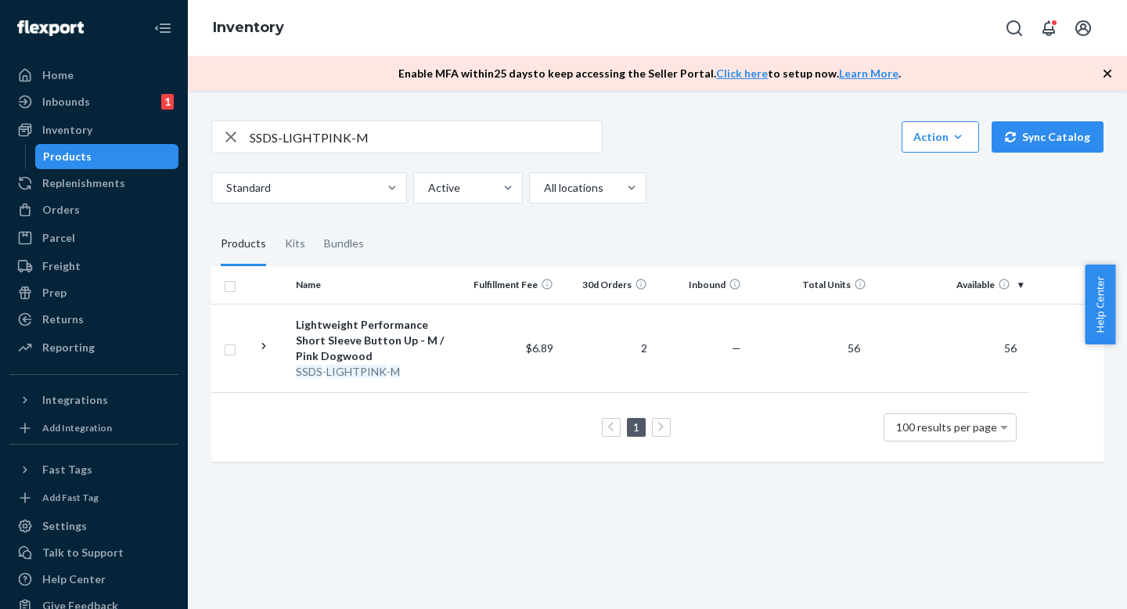
click at [808, 236] on fieldset "Products Kits Bundles" at bounding box center [657, 244] width 892 height 44
click at [806, 224] on fieldset "Products Kits Bundles" at bounding box center [657, 244] width 892 height 44
click at [777, 171] on div "SSDS-LIGHTPINK-M Action Create product Create kit or bundle Bulk create product…" at bounding box center [657, 162] width 892 height 83
click at [777, 204] on div "SSDS-LIGHTPINK-M Action Create product Create kit or bundle Bulk create product…" at bounding box center [658, 290] width 916 height 376
click at [478, 134] on input "SSDS-LIGHTPINK-M" at bounding box center [426, 136] width 352 height 31
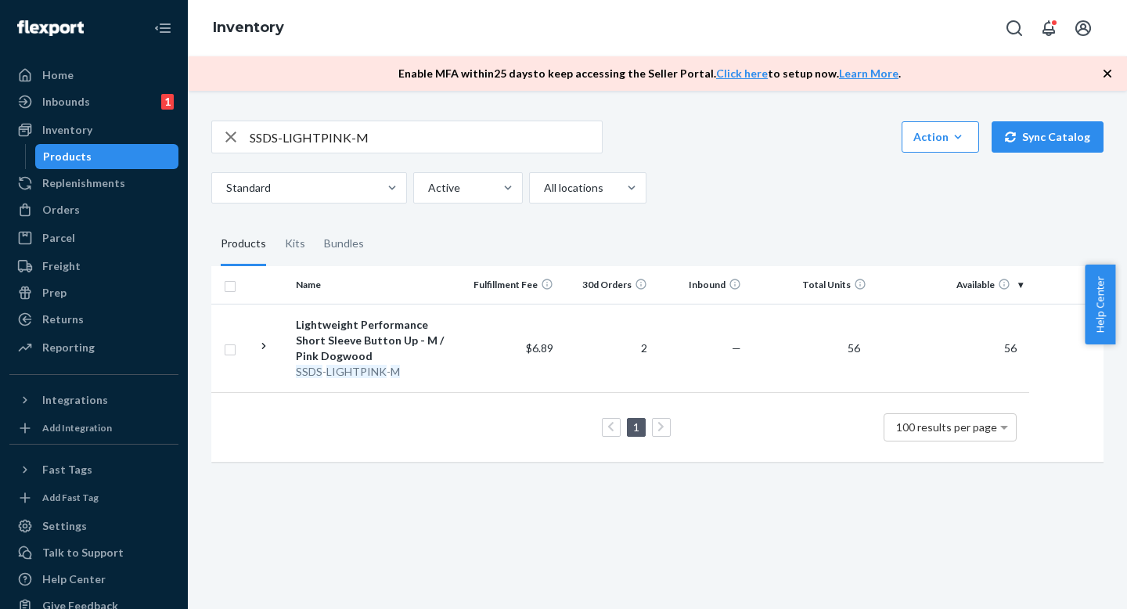
click at [676, 232] on fieldset "Products Kits Bundles" at bounding box center [657, 244] width 892 height 44
click at [500, 146] on input "SSDS-LIGHTPINK-M" at bounding box center [426, 136] width 352 height 31
click at [756, 214] on div "SSDS-LIGHTPINK-M Action Create product Create kit or bundle Bulk create product…" at bounding box center [658, 290] width 916 height 376
click at [756, 190] on div "Standard Active All locations" at bounding box center [651, 187] width 881 height 31
click at [765, 200] on div "Standard Active All locations" at bounding box center [651, 187] width 881 height 31
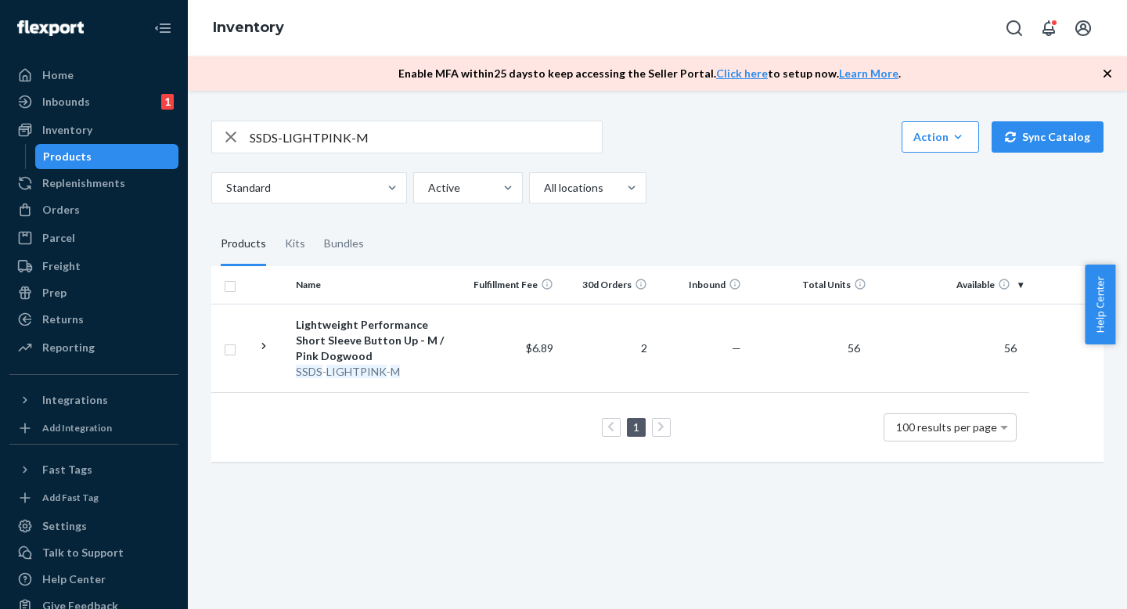
click at [698, 233] on fieldset "Products Kits Bundles" at bounding box center [657, 244] width 892 height 44
click at [734, 183] on div "Standard Active All locations" at bounding box center [651, 187] width 881 height 31
click at [733, 189] on div "Standard Active All locations" at bounding box center [651, 187] width 881 height 31
click at [698, 207] on div "SSDS-LIGHTPINK-M Action Create product Create kit or bundle Bulk create product…" at bounding box center [658, 290] width 916 height 376
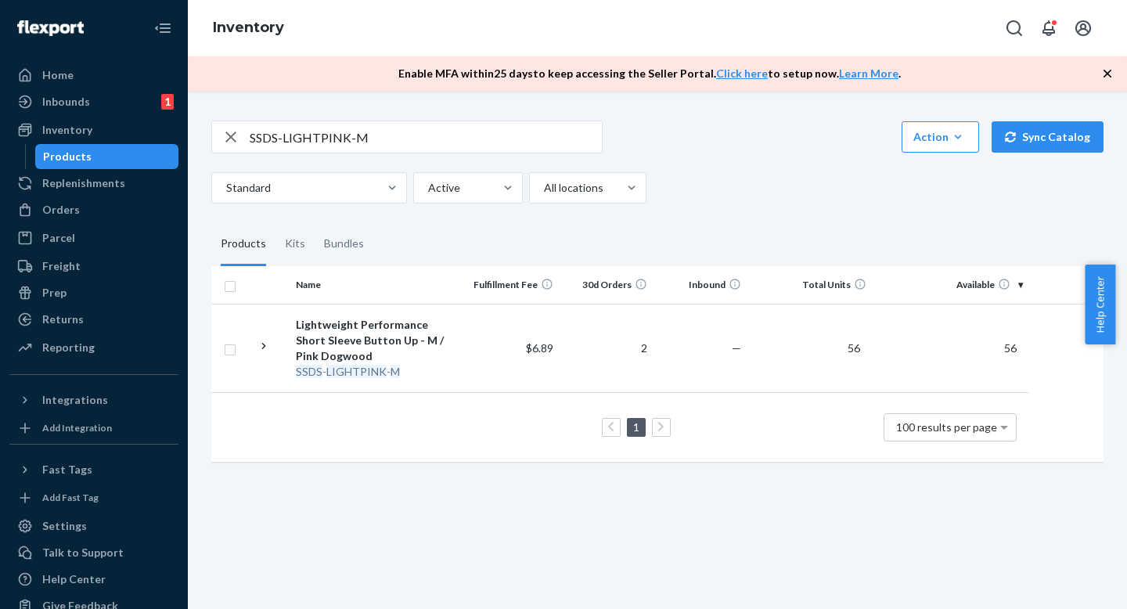
click at [758, 220] on div "SSDS-LIGHTPINK-M Action Create product Create kit or bundle Bulk create product…" at bounding box center [658, 290] width 916 height 376
click at [758, 205] on div "SSDS-LIGHTPINK-M Action Create product Create kit or bundle Bulk create product…" at bounding box center [658, 290] width 916 height 376
click at [727, 181] on div "Standard Active All locations" at bounding box center [651, 187] width 881 height 31
click at [726, 160] on div "SSDS-LIGHTPINK-M Action Create product Create kit or bundle Bulk create product…" at bounding box center [657, 162] width 892 height 83
click at [726, 178] on div "Standard Active All locations" at bounding box center [651, 187] width 881 height 31
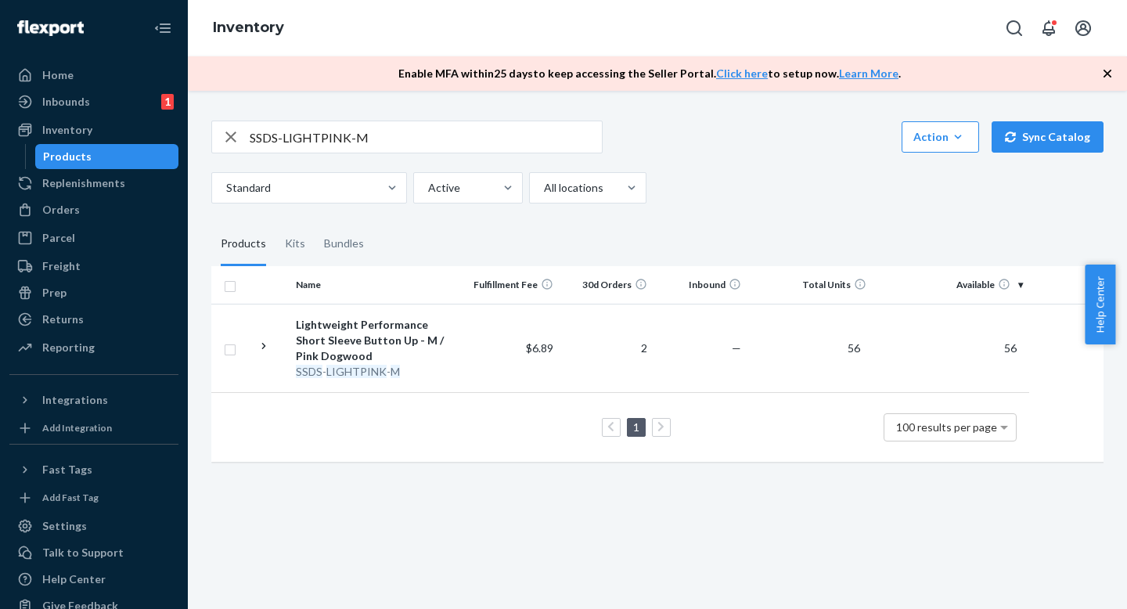
click at [726, 168] on div "SSDS-LIGHTPINK-M Action Create product Create kit or bundle Bulk create product…" at bounding box center [657, 162] width 892 height 83
click at [726, 180] on div "Standard Active All locations" at bounding box center [651, 187] width 881 height 31
click at [726, 166] on div "SSDS-LIGHTPINK-M Action Create product Create kit or bundle Bulk create product…" at bounding box center [657, 162] width 892 height 83
click at [727, 180] on div "Standard Active All locations" at bounding box center [651, 187] width 881 height 31
click at [727, 171] on div "SSDS-LIGHTPINK-M Action Create product Create kit or bundle Bulk create product…" at bounding box center [657, 162] width 892 height 83
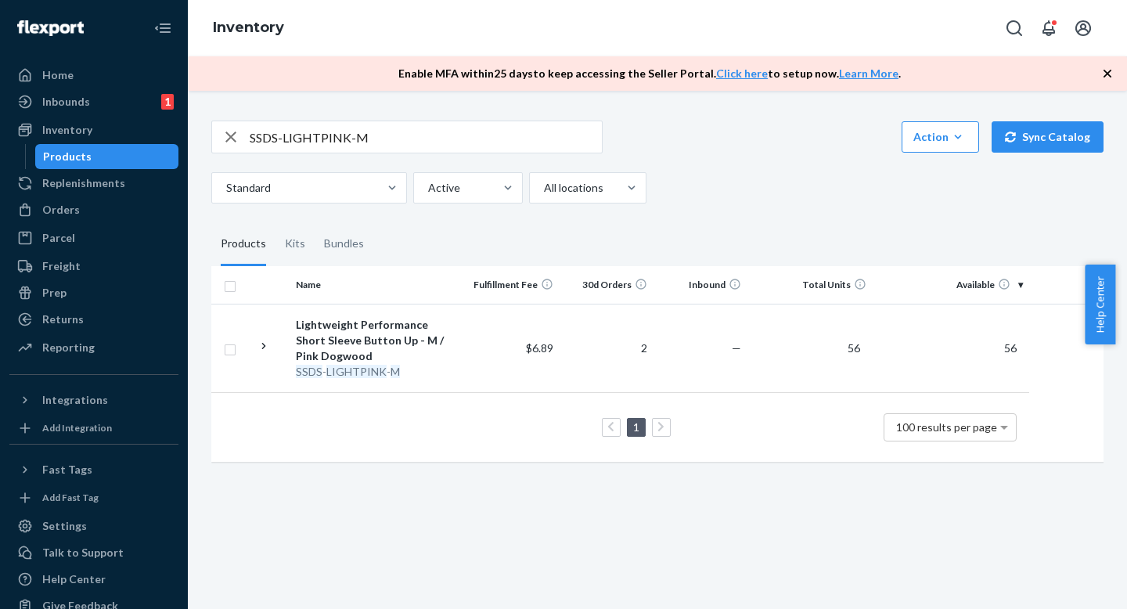
click at [730, 193] on div "Standard Active All locations" at bounding box center [651, 187] width 881 height 31
click at [730, 184] on div "Standard Active All locations" at bounding box center [651, 187] width 881 height 31
click at [730, 192] on div "Standard Active All locations" at bounding box center [651, 187] width 881 height 31
click at [730, 172] on div "Standard Active All locations" at bounding box center [651, 187] width 881 height 31
drag, startPoint x: 697, startPoint y: 181, endPoint x: 724, endPoint y: 181, distance: 27.4
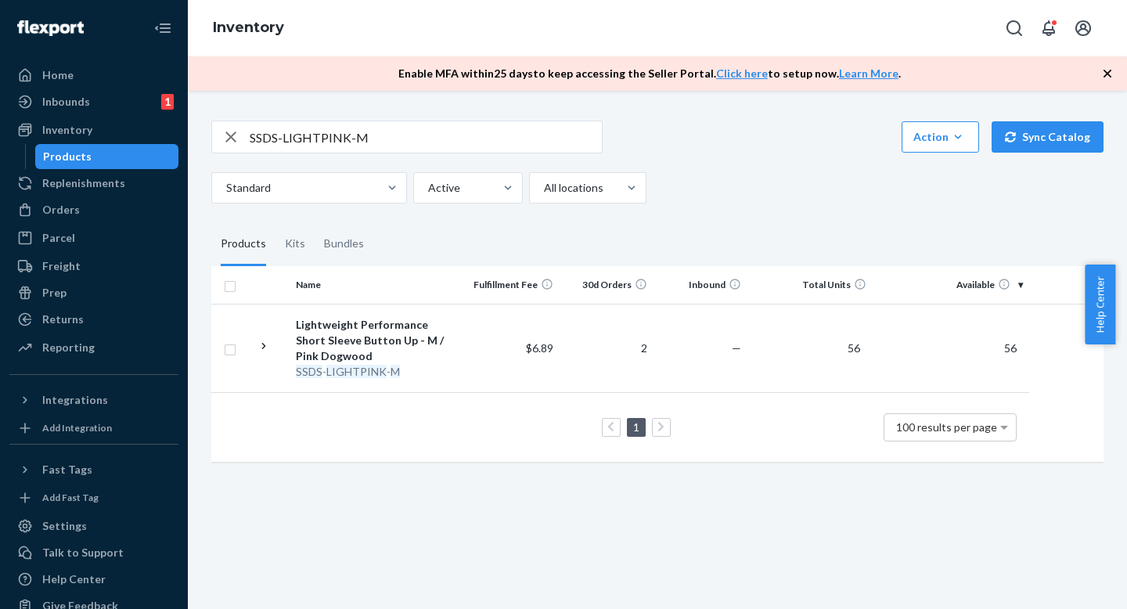
click at [702, 181] on div "Standard Active All locations" at bounding box center [651, 187] width 881 height 31
click at [736, 181] on div "Standard Active All locations" at bounding box center [651, 187] width 881 height 31
drag, startPoint x: 716, startPoint y: 181, endPoint x: 737, endPoint y: 181, distance: 21.1
click at [716, 181] on div "Standard Active All locations" at bounding box center [651, 187] width 881 height 31
click at [737, 181] on div "Standard Active All locations" at bounding box center [651, 187] width 881 height 31
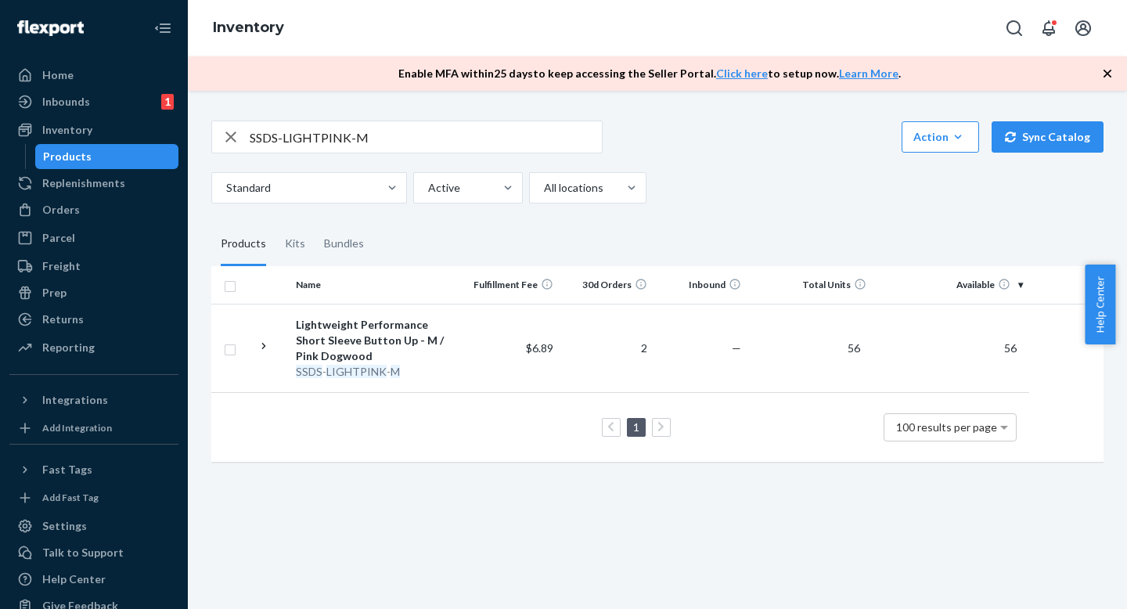
drag, startPoint x: 771, startPoint y: 187, endPoint x: 739, endPoint y: 187, distance: 32.1
click at [770, 187] on div "Standard Active All locations" at bounding box center [651, 187] width 881 height 31
click at [739, 187] on div "Standard Active All locations" at bounding box center [651, 187] width 881 height 31
click at [728, 186] on div "Standard Active All locations" at bounding box center [651, 187] width 881 height 31
click at [748, 186] on div "Standard Active All locations" at bounding box center [651, 187] width 881 height 31
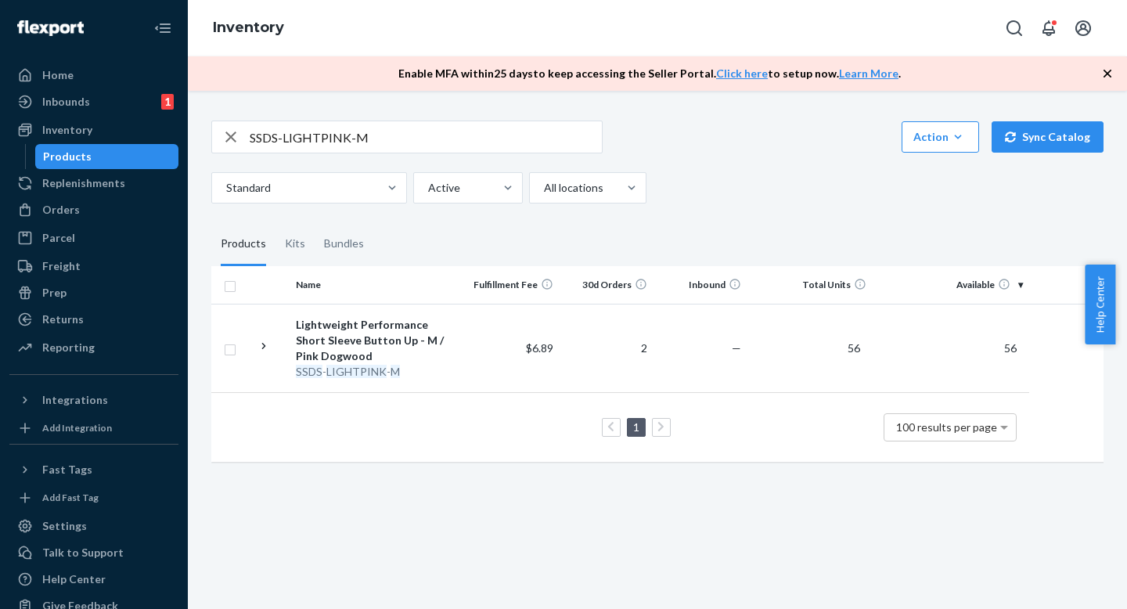
click at [719, 186] on div "Standard Active All locations" at bounding box center [651, 187] width 881 height 31
click at [739, 189] on div "Standard Active All locations" at bounding box center [651, 187] width 881 height 31
drag, startPoint x: 711, startPoint y: 188, endPoint x: 736, endPoint y: 188, distance: 25.1
click at [712, 188] on div "Standard Active All locations" at bounding box center [651, 187] width 881 height 31
click at [737, 188] on div "Standard Active All locations" at bounding box center [651, 187] width 881 height 31
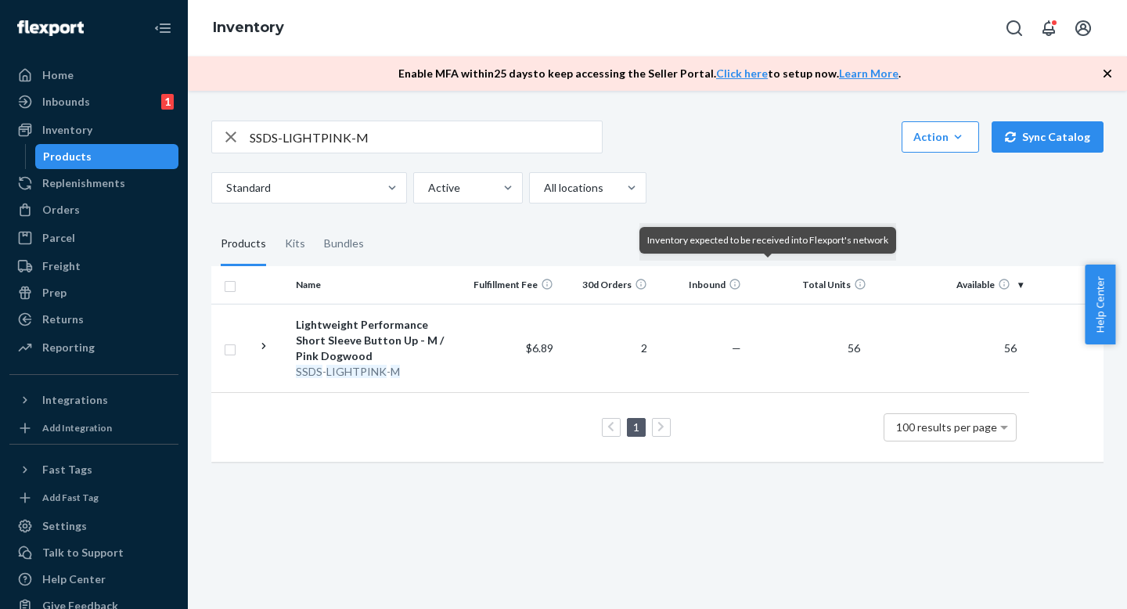
click at [730, 235] on div "Inventory expected to be received into Flexport's network" at bounding box center [767, 240] width 241 height 14
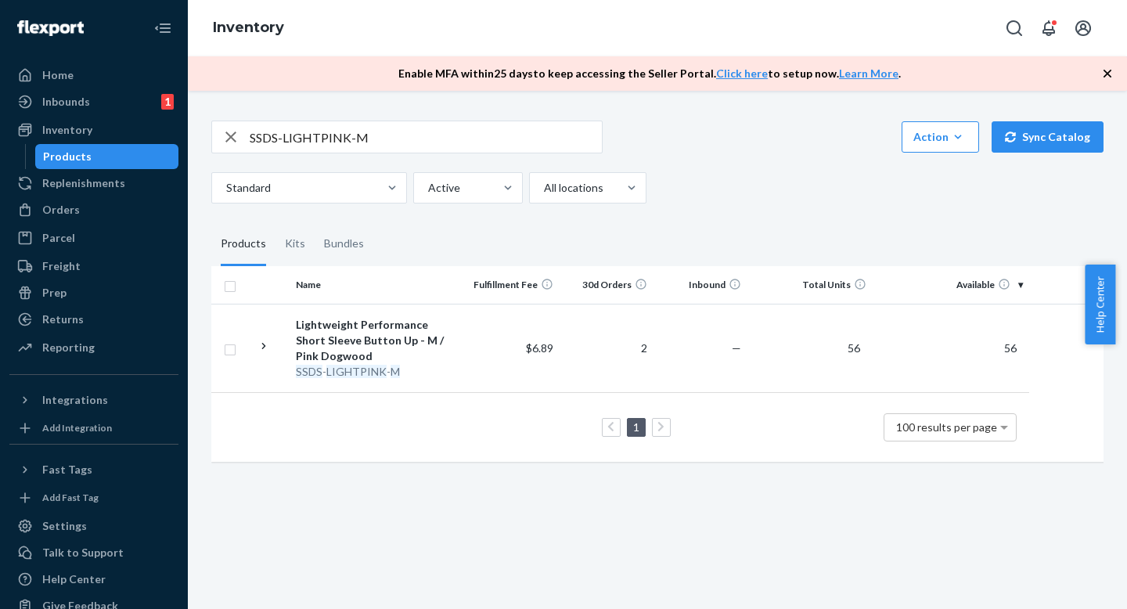
click at [755, 168] on div "SSDS-LIGHTPINK-M Action Create product Create kit or bundle Bulk create product…" at bounding box center [657, 162] width 892 height 83
drag, startPoint x: 730, startPoint y: 146, endPoint x: 736, endPoint y: 192, distance: 45.8
click at [730, 147] on div "SSDS-LIGHTPINK-M Action Create product Create kit or bundle Bulk create product…" at bounding box center [657, 137] width 892 height 33
click at [736, 192] on div "Standard Active All locations" at bounding box center [651, 187] width 881 height 31
click at [362, 134] on input "SSDS-LIGHTPINK-M" at bounding box center [426, 136] width 352 height 31
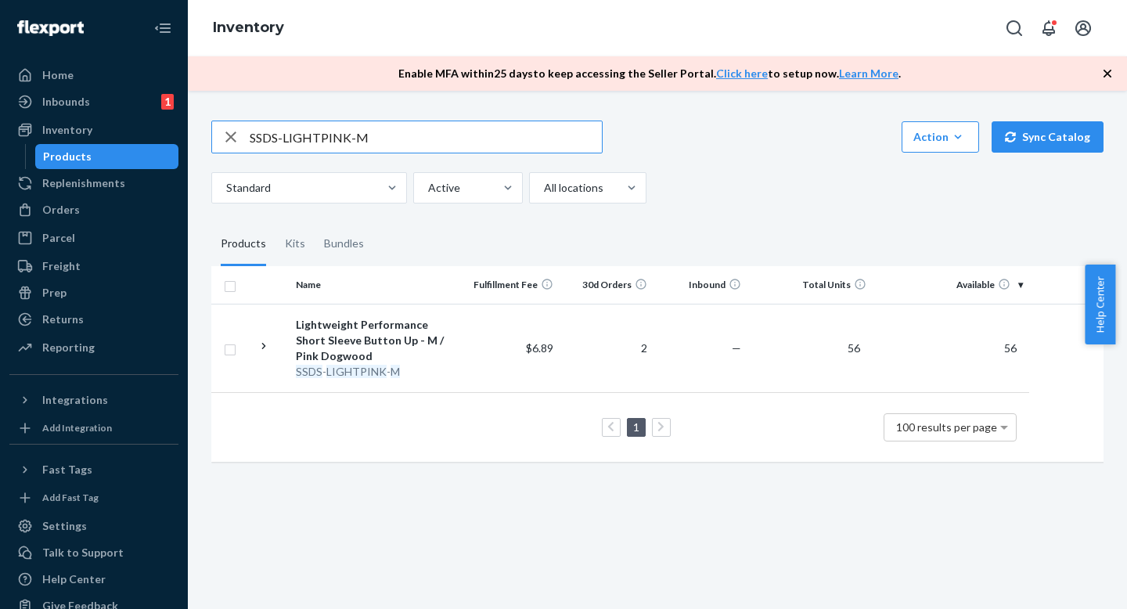
click at [362, 134] on input "SSDS-LIGHTPINK-M" at bounding box center [426, 136] width 352 height 31
paste input "KU R-BF-BRIGHTNAVY-XL"
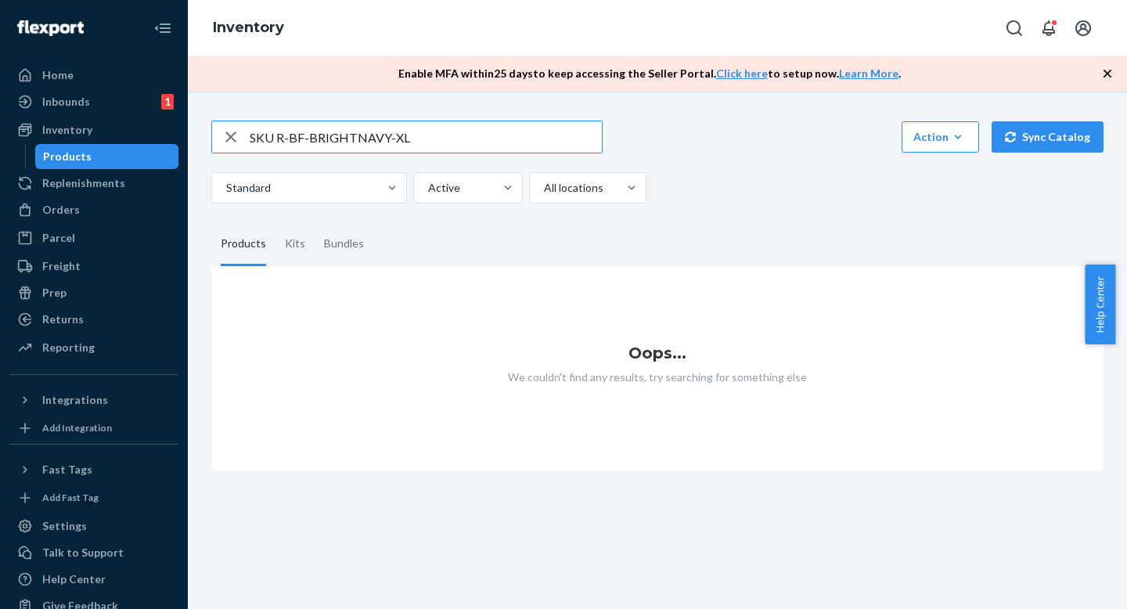
drag, startPoint x: 277, startPoint y: 138, endPoint x: 189, endPoint y: 133, distance: 88.6
click at [189, 133] on div "SKU R-BF-BRIGHTNAVY-XL Action Create product Create kit or bundle Bulk create p…" at bounding box center [657, 350] width 939 height 518
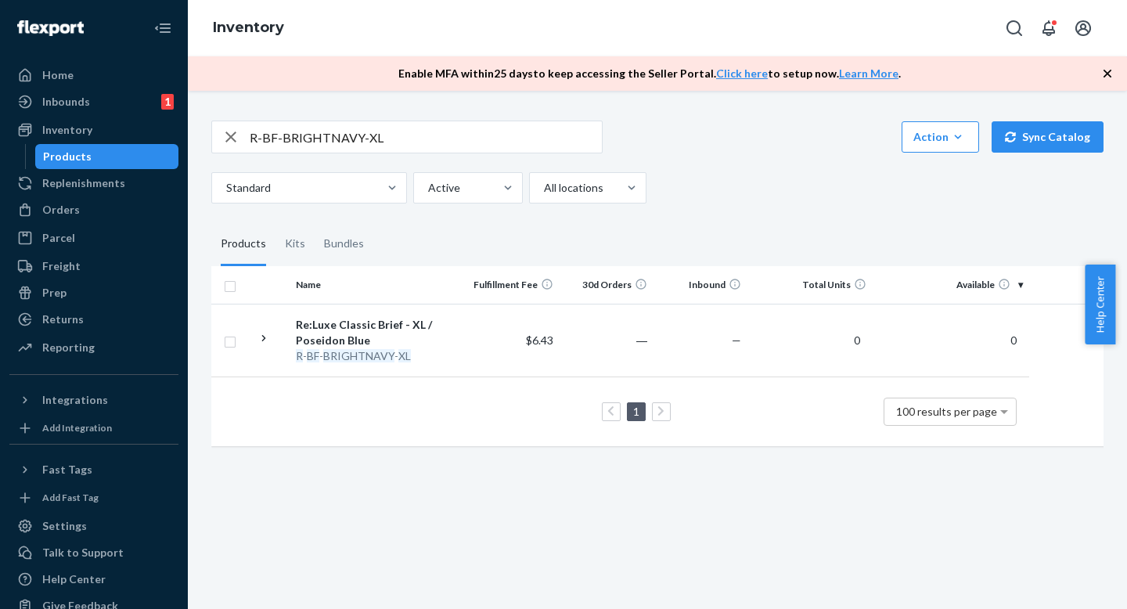
click at [795, 414] on div "1 100 results per page" at bounding box center [620, 412] width 793 height 50
click at [719, 204] on div "R-BF-BRIGHTNAVY-XL Action Create product Create kit or bundle Bulk create produ…" at bounding box center [658, 282] width 916 height 360
click at [708, 215] on div "R-BF-BRIGHTNAVY-XL Action Create product Create kit or bundle Bulk create produ…" at bounding box center [658, 282] width 916 height 360
click at [708, 208] on div "R-BF-BRIGHTNAVY-XL Action Create product Create kit or bundle Bulk create produ…" at bounding box center [658, 282] width 916 height 360
click at [673, 226] on fieldset "Products Kits Bundles" at bounding box center [657, 244] width 892 height 44
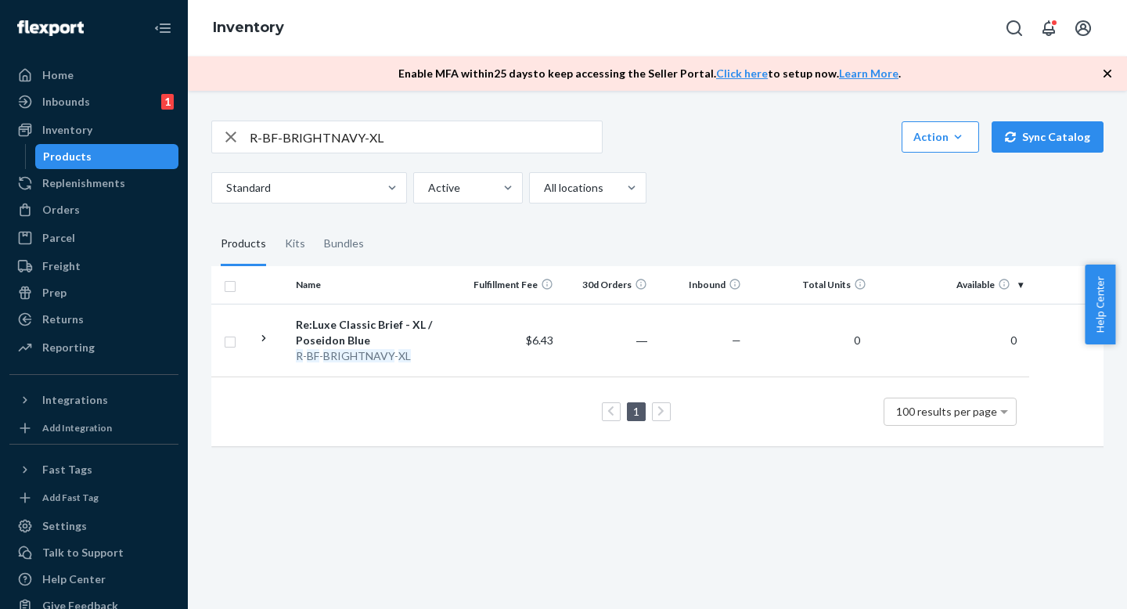
click at [667, 225] on fieldset "Products Kits Bundles" at bounding box center [657, 244] width 892 height 44
click at [667, 215] on div "R-BF-BRIGHTNAVY-XL Action Create product Create kit or bundle Bulk create produ…" at bounding box center [658, 282] width 916 height 360
click at [650, 222] on fieldset "Products Kits Bundles" at bounding box center [657, 244] width 892 height 44
click at [649, 218] on div "R-BF-BRIGHTNAVY-XL Action Create product Create kit or bundle Bulk create produ…" at bounding box center [658, 282] width 916 height 360
click at [678, 232] on fieldset "Products Kits Bundles" at bounding box center [657, 244] width 892 height 44
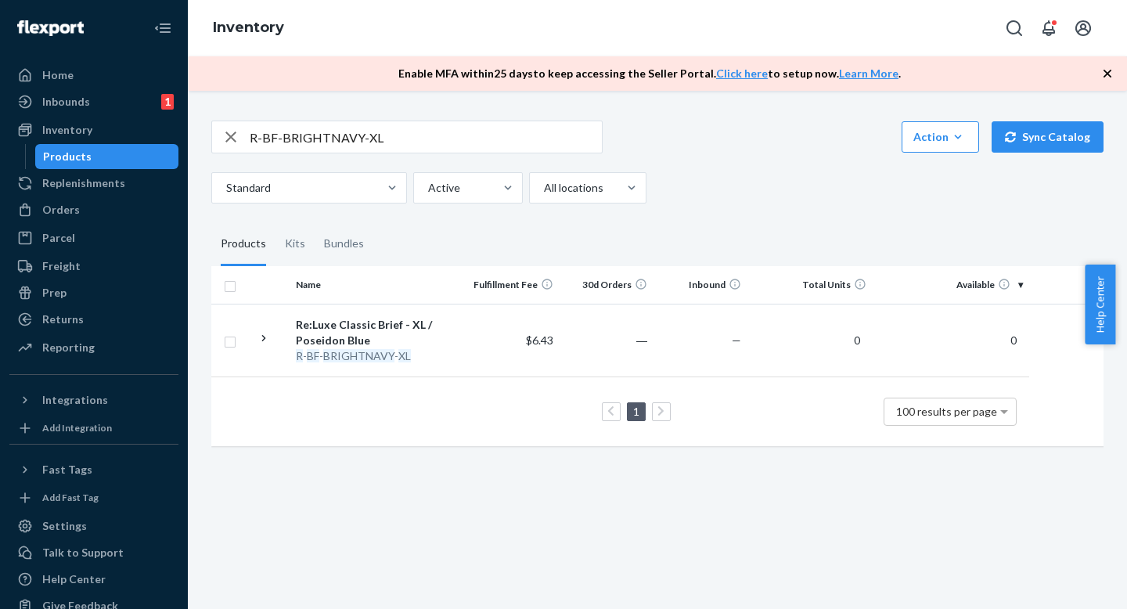
click at [679, 243] on fieldset "Products Kits Bundles" at bounding box center [657, 244] width 892 height 44
click at [679, 228] on fieldset "Products Kits Bundles" at bounding box center [657, 244] width 892 height 44
click at [679, 237] on fieldset "Products Kits Bundles" at bounding box center [657, 244] width 892 height 44
drag, startPoint x: 680, startPoint y: 258, endPoint x: 680, endPoint y: 223, distance: 34.4
click at [680, 258] on fieldset "Products Kits Bundles" at bounding box center [657, 244] width 892 height 44
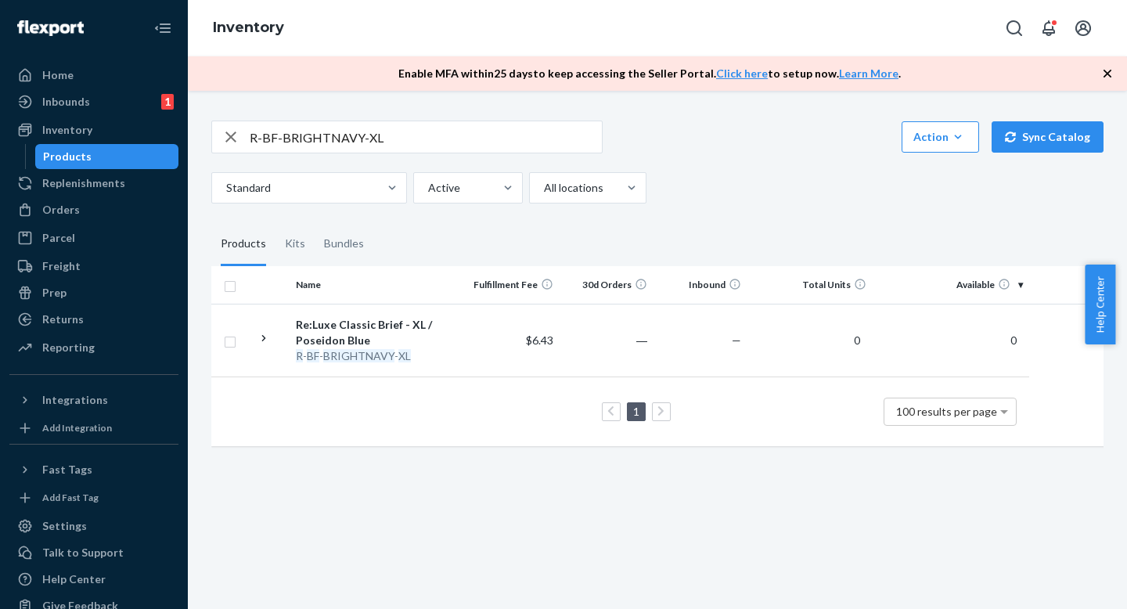
click at [680, 221] on div "R-BF-BRIGHTNAVY-XL Action Create product Create kit or bundle Bulk create produ…" at bounding box center [658, 282] width 916 height 360
click at [680, 242] on fieldset "Products Kits Bundles" at bounding box center [657, 244] width 892 height 44
click at [481, 138] on input "R-BF-BRIGHTNAVY-XL" at bounding box center [426, 136] width 352 height 31
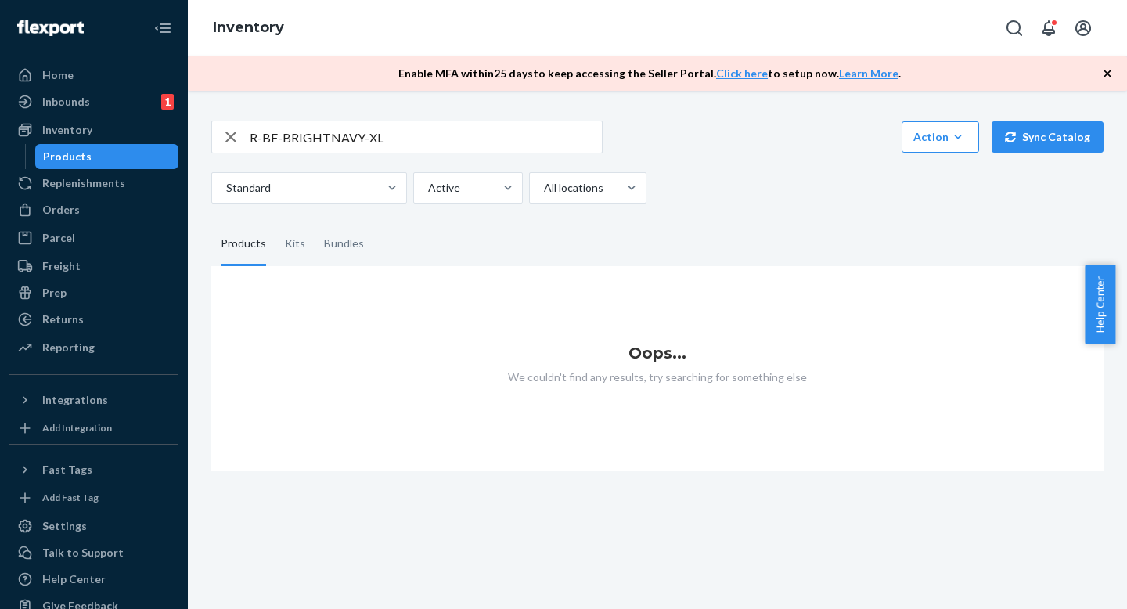
drag, startPoint x: 705, startPoint y: 226, endPoint x: 705, endPoint y: 237, distance: 11.0
click at [705, 226] on fieldset "Products Kits Bundles" at bounding box center [657, 244] width 892 height 44
click at [705, 237] on fieldset "Products Kits Bundles" at bounding box center [657, 244] width 892 height 44
click at [431, 135] on input "R-BF-BRIGHTNAVY-XL" at bounding box center [426, 136] width 352 height 31
click at [460, 132] on input "R-BF-BRIGHTNAVY-XL" at bounding box center [426, 136] width 352 height 31
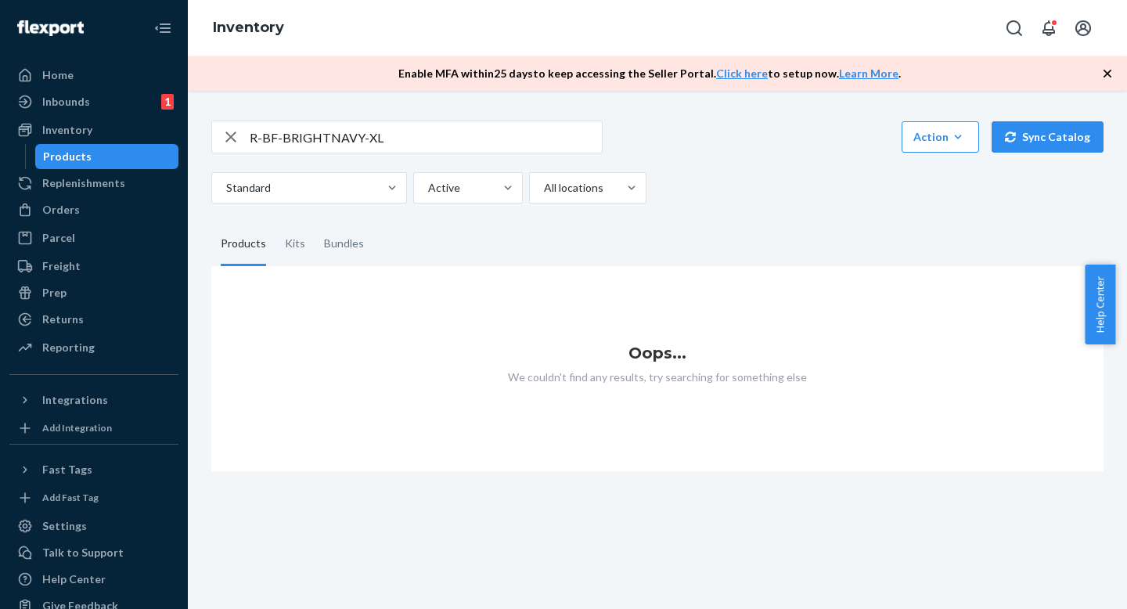
drag, startPoint x: 755, startPoint y: 238, endPoint x: 739, endPoint y: 195, distance: 45.8
click at [755, 238] on fieldset "Products Kits Bundles" at bounding box center [657, 244] width 892 height 44
click at [739, 195] on div "Standard Active All locations" at bounding box center [651, 187] width 881 height 31
click at [506, 137] on input "R-BF-BRIGHTNAVY-XL" at bounding box center [426, 136] width 352 height 31
click at [510, 144] on input "R-BF-BRIGHTNAVY-XL" at bounding box center [426, 136] width 352 height 31
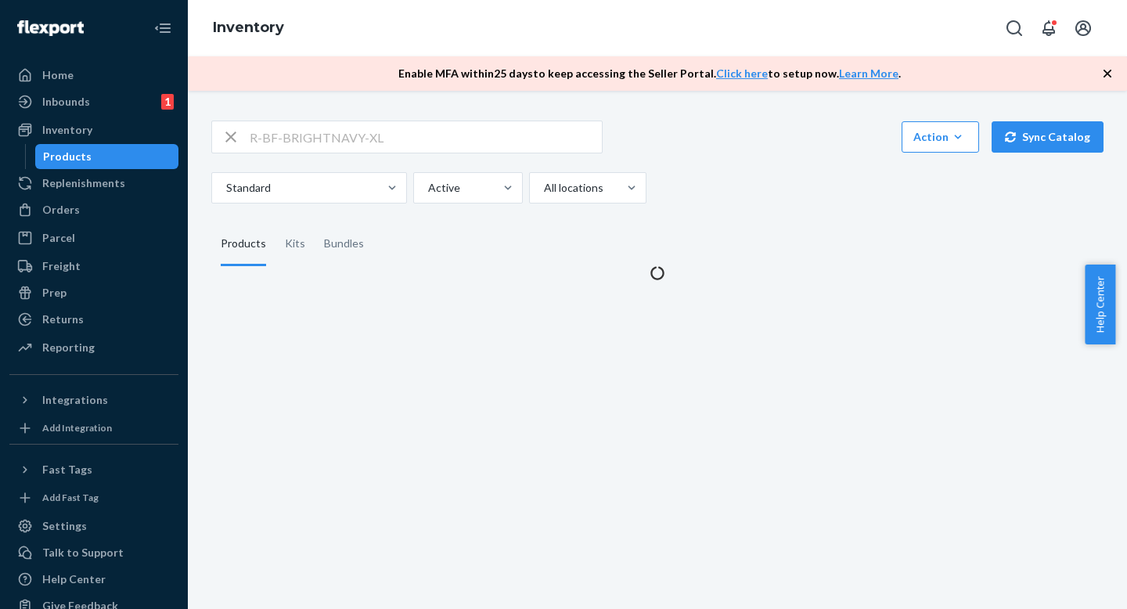
drag, startPoint x: 742, startPoint y: 201, endPoint x: 741, endPoint y: 170, distance: 31.4
click at [742, 202] on div "Standard Active All locations" at bounding box center [651, 187] width 881 height 31
click at [741, 170] on div "R-BF-BRIGHTNAVY-XL Action Create product Create kit or bundle Bulk create produ…" at bounding box center [657, 162] width 892 height 83
click at [741, 174] on div "Standard Active All locations" at bounding box center [651, 187] width 881 height 31
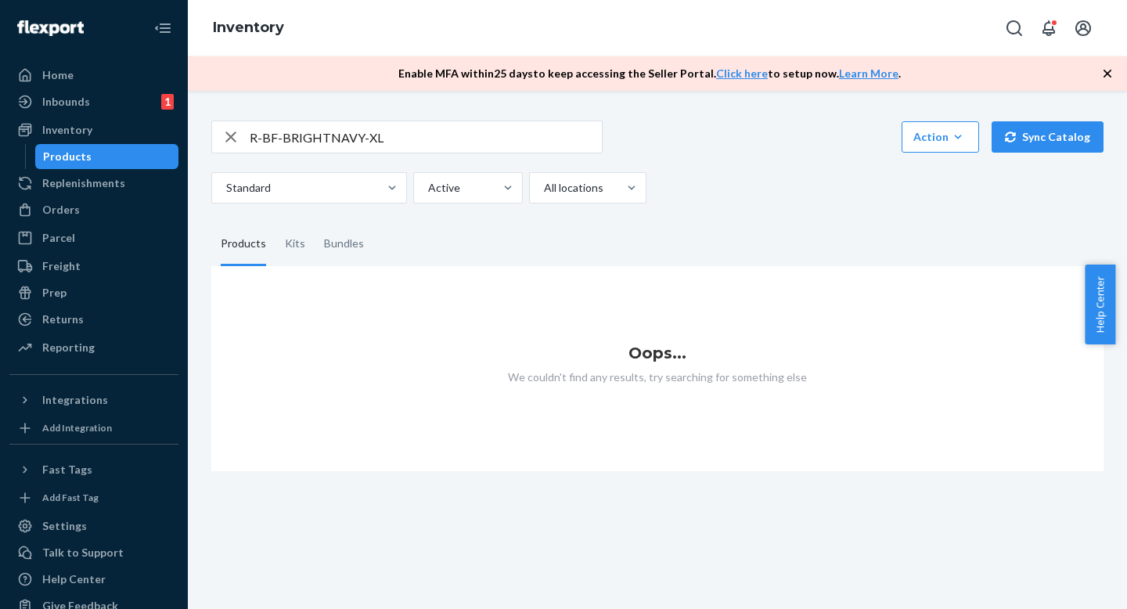
drag, startPoint x: 690, startPoint y: 214, endPoint x: 690, endPoint y: 203, distance: 11.0
click at [690, 213] on div "R-BF-BRIGHTNAVY-XL Action Create product Create kit or bundle Bulk create produ…" at bounding box center [658, 287] width 916 height 370
click at [690, 214] on div "R-BF-BRIGHTNAVY-XL Action Create product Create kit or bundle Bulk create produ…" at bounding box center [658, 287] width 916 height 370
click at [445, 136] on input "R-BF-BRIGHTNAVY-XL" at bounding box center [426, 136] width 352 height 31
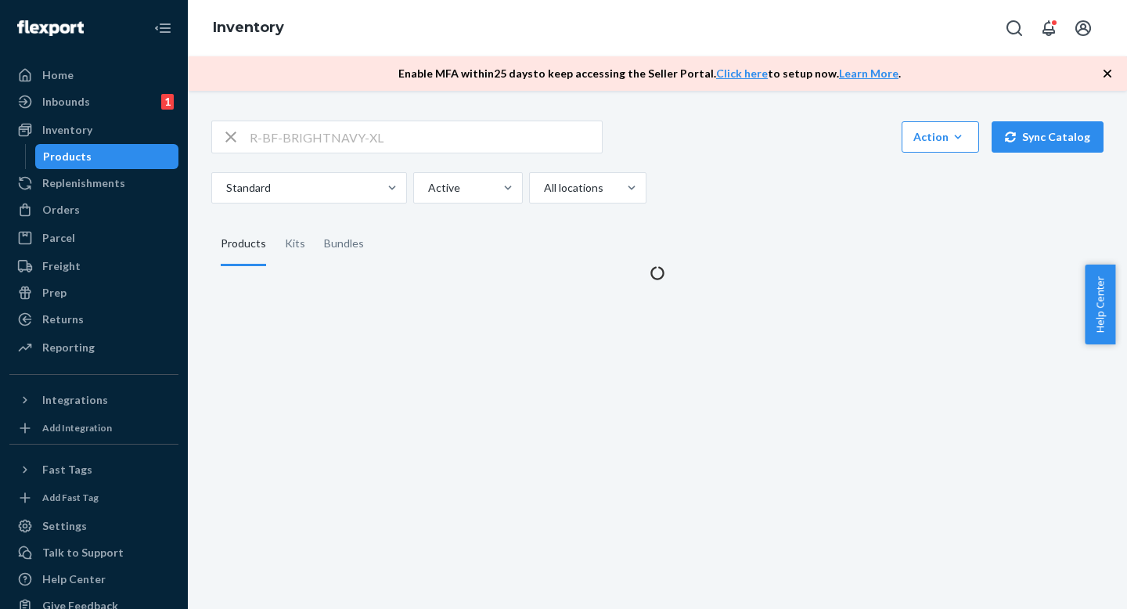
click at [757, 186] on div "Standard Active All locations" at bounding box center [651, 187] width 881 height 31
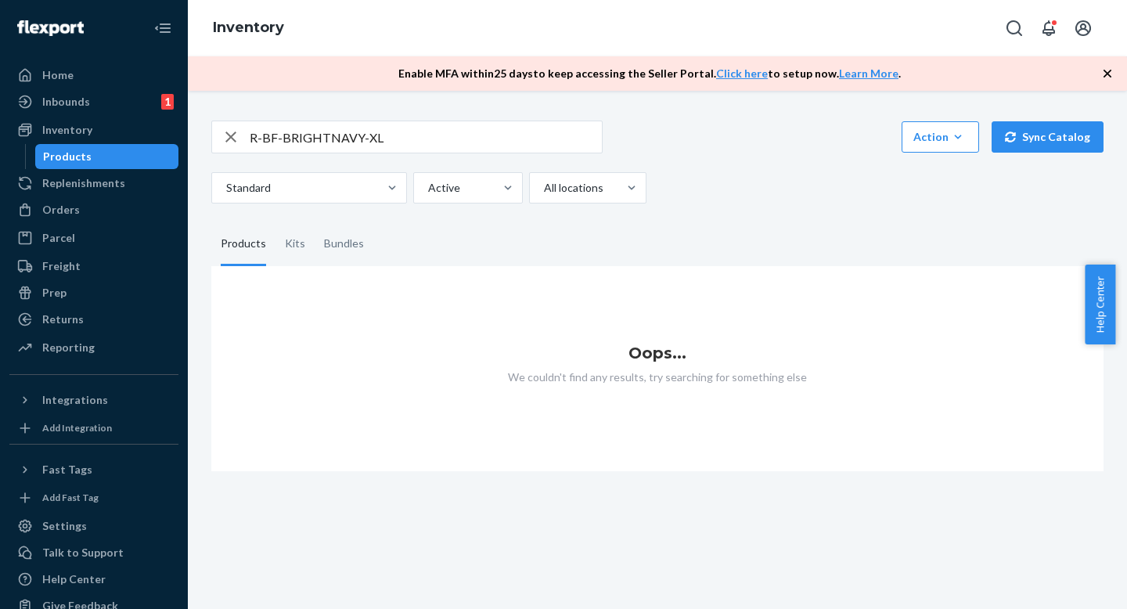
click at [756, 224] on fieldset "Products Kits Bundles" at bounding box center [657, 244] width 892 height 44
click at [754, 199] on div "Standard Active All locations" at bounding box center [651, 187] width 881 height 31
click at [741, 216] on div "R-BF-BRIGHTNAVY-XL Action Create product Create kit or bundle Bulk create produ…" at bounding box center [658, 287] width 916 height 370
click at [371, 132] on input "R-BF-BRIGHTNAVY-XL" at bounding box center [426, 136] width 352 height 31
click at [400, 132] on input "R-BF-BRIGHTNAVY-XL" at bounding box center [426, 136] width 352 height 31
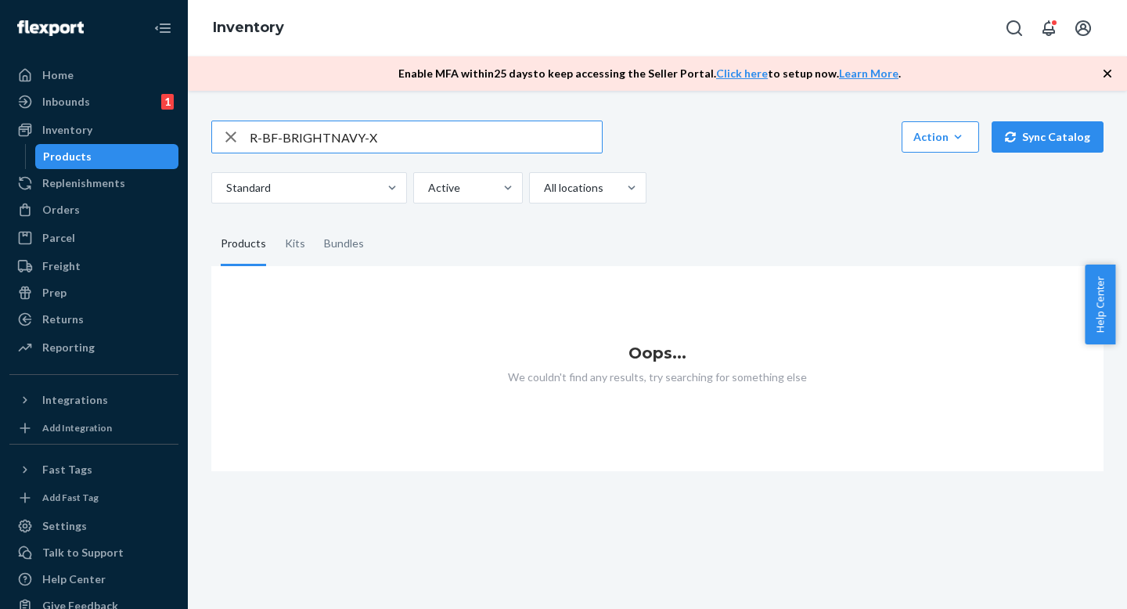
type input "R-BF-BRIGHTNAVY-XL"
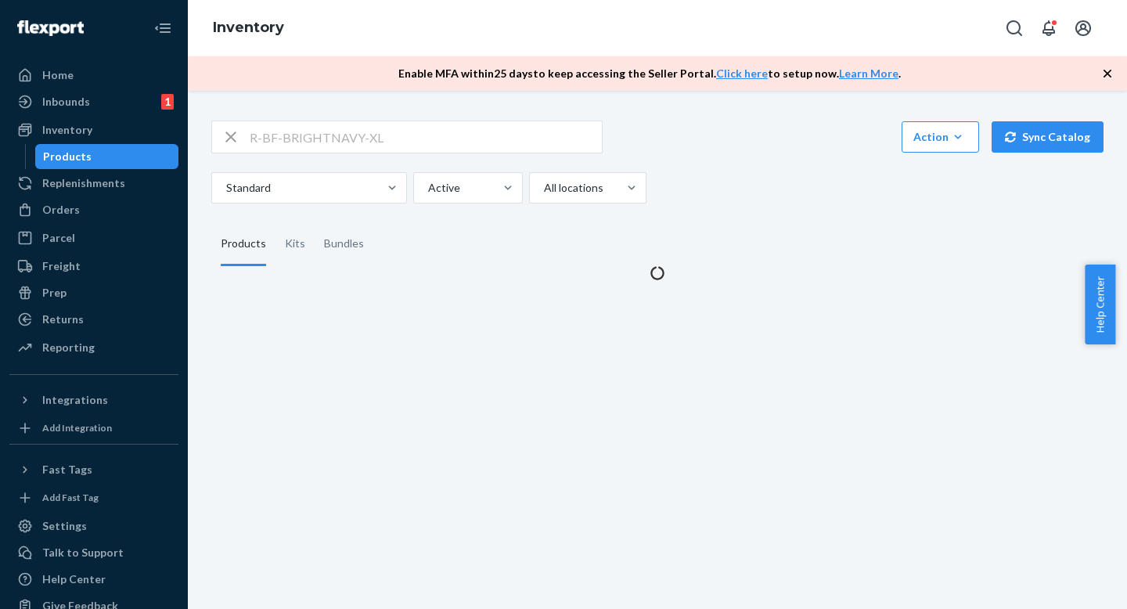
click at [722, 200] on div "Standard Active All locations" at bounding box center [651, 187] width 881 height 31
click at [714, 175] on div "Standard Active All locations" at bounding box center [651, 187] width 881 height 31
